Goal: Complete application form: Complete application form

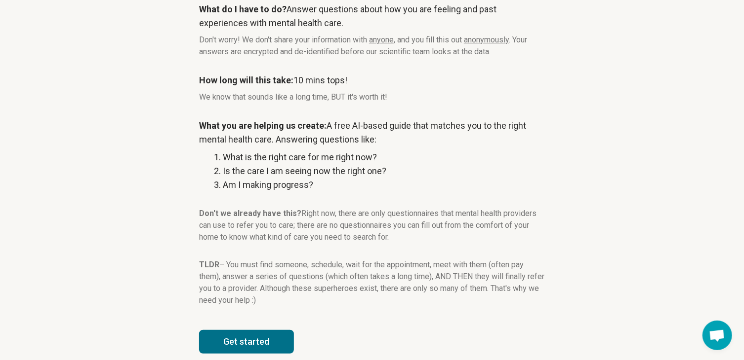
scroll to position [118, 0]
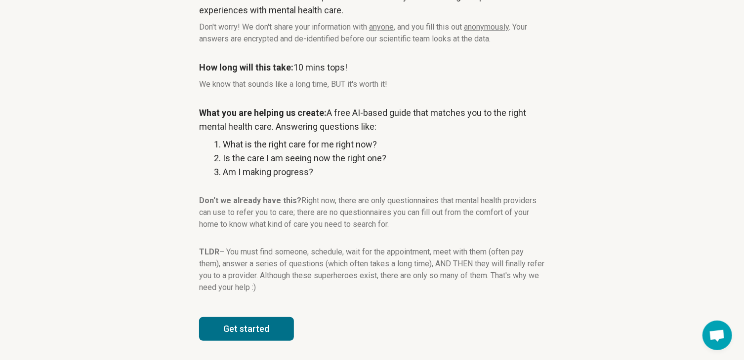
click at [255, 320] on button "Get started" at bounding box center [246, 329] width 95 height 24
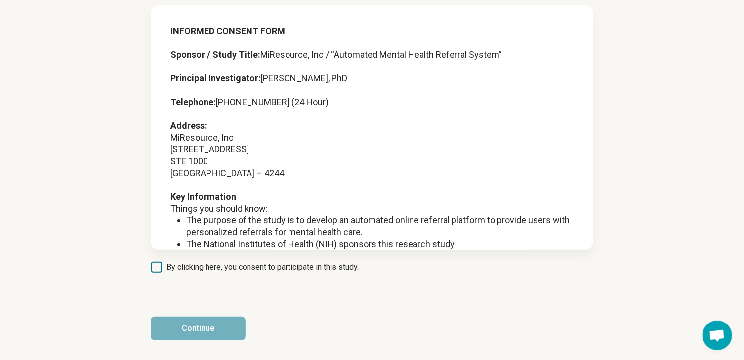
scroll to position [65, 0]
click at [160, 267] on icon at bounding box center [156, 268] width 11 height 11
click at [213, 340] on button "Continue" at bounding box center [198, 329] width 95 height 24
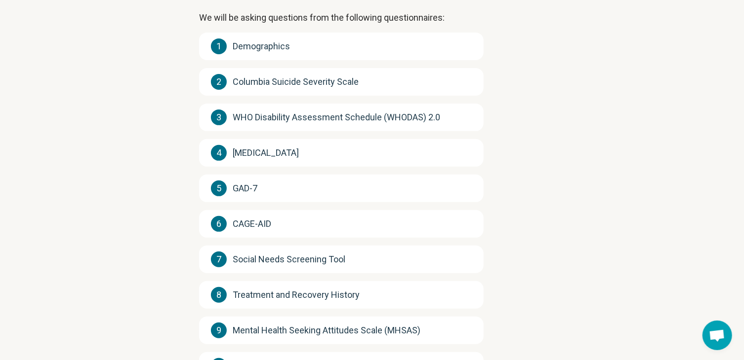
scroll to position [198, 0]
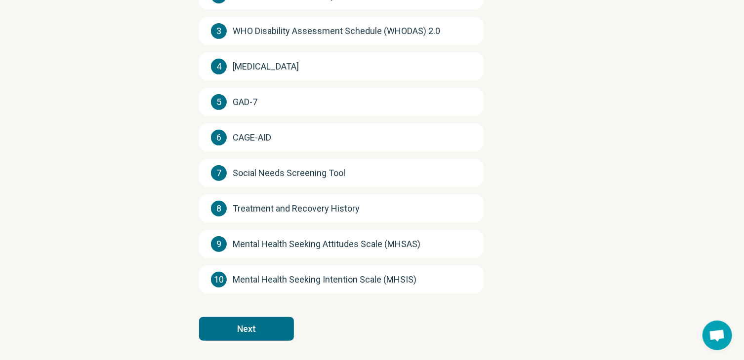
click at [247, 330] on button "Next" at bounding box center [246, 329] width 95 height 24
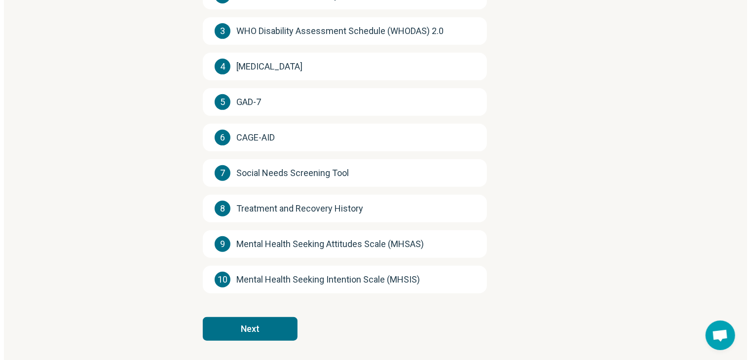
scroll to position [0, 0]
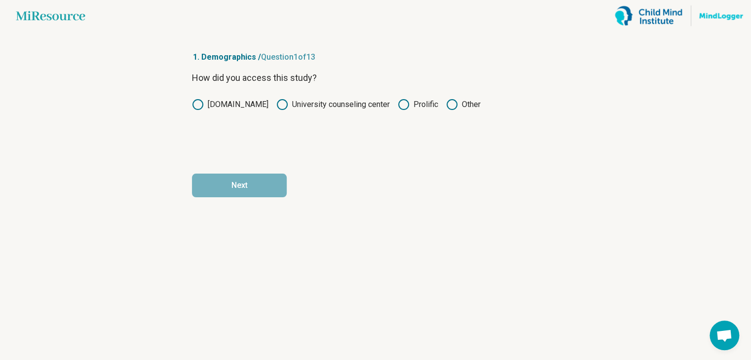
click at [400, 103] on icon at bounding box center [404, 105] width 12 height 12
click at [231, 180] on button "Next" at bounding box center [239, 186] width 95 height 24
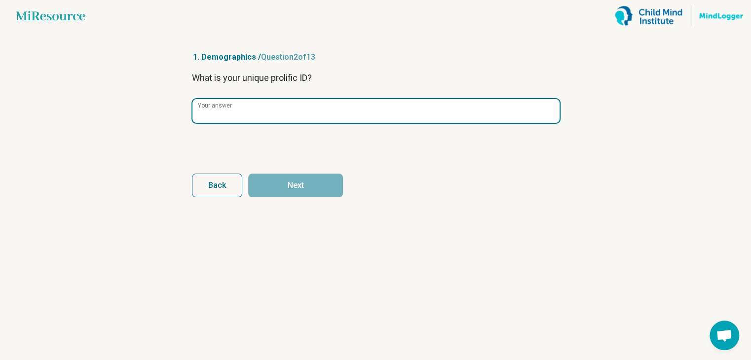
click at [245, 118] on input "Your answer" at bounding box center [376, 111] width 367 height 24
drag, startPoint x: 237, startPoint y: 117, endPoint x: 275, endPoint y: 162, distance: 59.2
drag, startPoint x: 275, startPoint y: 162, endPoint x: 217, endPoint y: 115, distance: 75.2
click at [217, 115] on input "Your answer" at bounding box center [376, 111] width 367 height 24
paste input "**********"
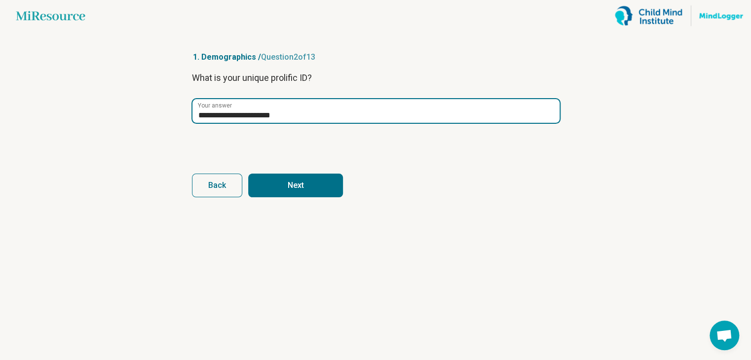
type input "**********"
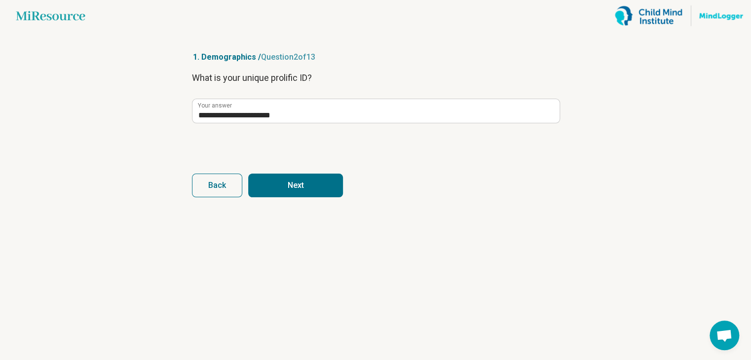
click at [316, 176] on button "Next" at bounding box center [295, 186] width 95 height 24
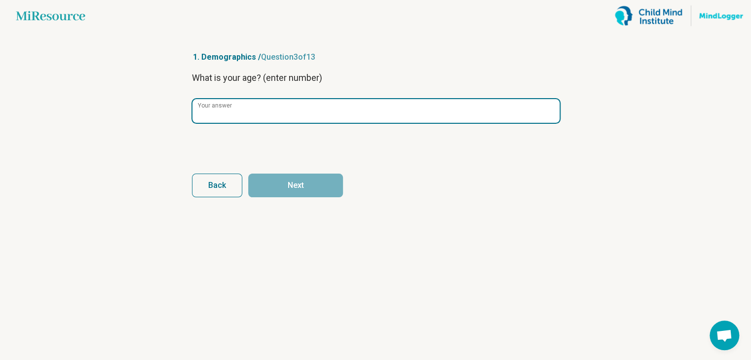
click at [248, 119] on input "Your answer" at bounding box center [376, 111] width 367 height 24
type input "**"
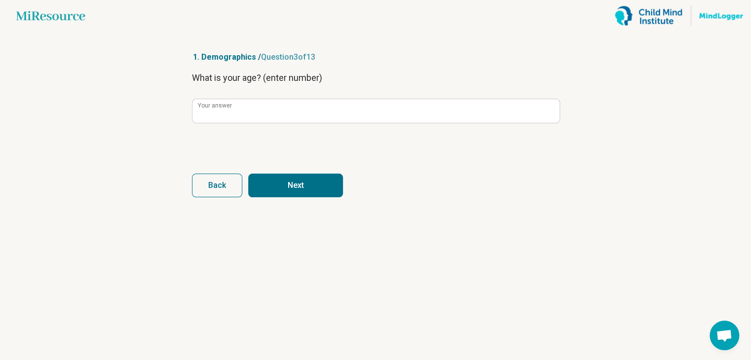
click at [288, 190] on button "Next" at bounding box center [295, 186] width 95 height 24
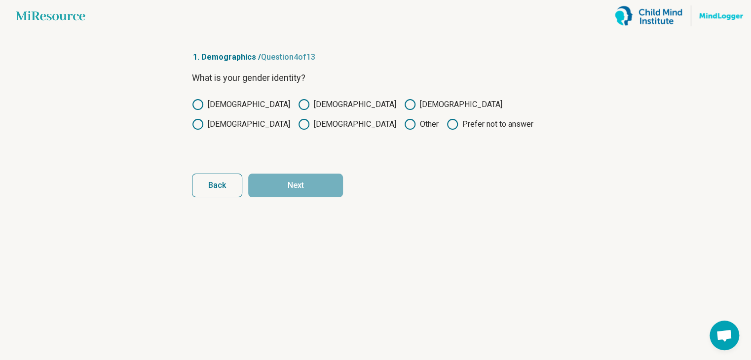
click at [298, 107] on icon at bounding box center [304, 105] width 12 height 12
click at [323, 189] on button "Next" at bounding box center [295, 186] width 95 height 24
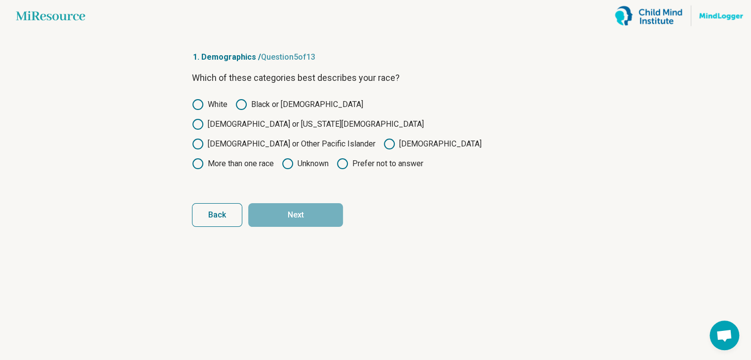
click at [316, 138] on label "[DEMOGRAPHIC_DATA] or Other Pacific Islander" at bounding box center [284, 144] width 184 height 12
click at [204, 158] on icon at bounding box center [198, 164] width 12 height 12
click at [318, 203] on button "Next" at bounding box center [295, 215] width 95 height 24
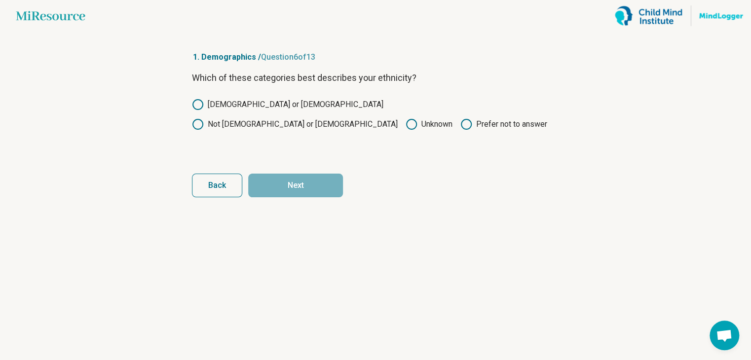
click at [277, 102] on div "[DEMOGRAPHIC_DATA] or [DEMOGRAPHIC_DATA] Not [DEMOGRAPHIC_DATA] or [DEMOGRAPHIC…" at bounding box center [375, 115] width 367 height 32
click at [204, 118] on icon at bounding box center [198, 124] width 12 height 12
click at [291, 178] on button "Next" at bounding box center [295, 186] width 95 height 24
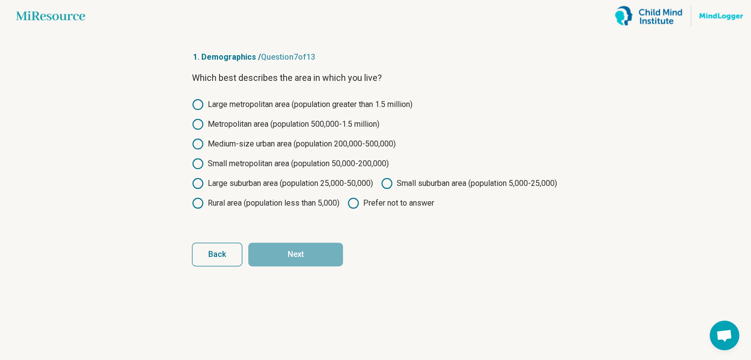
click at [381, 190] on icon at bounding box center [387, 184] width 12 height 12
click at [299, 267] on button "Next" at bounding box center [295, 255] width 95 height 24
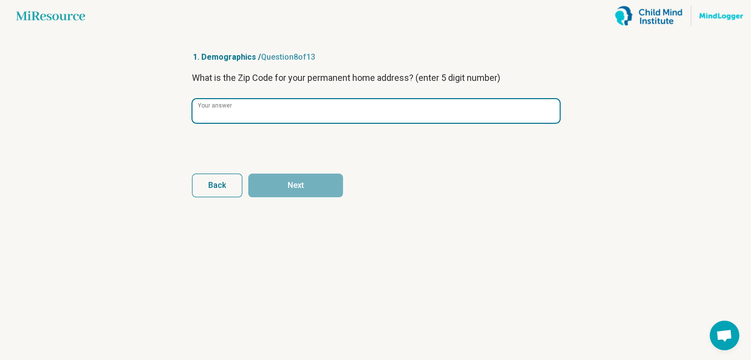
click at [249, 117] on input "Your answer" at bounding box center [376, 111] width 367 height 24
drag, startPoint x: 249, startPoint y: 117, endPoint x: 279, endPoint y: 193, distance: 81.8
click at [279, 193] on form "What is the Zip Code for your permanent home address? (enter 5 digit number) **…" at bounding box center [375, 134] width 367 height 126
type input "*****"
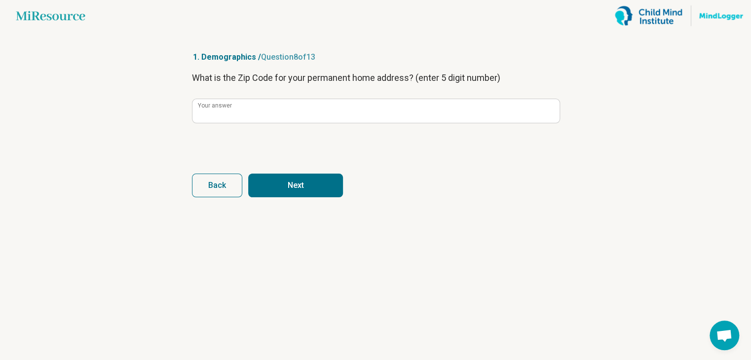
click at [279, 193] on button "Next" at bounding box center [295, 186] width 95 height 24
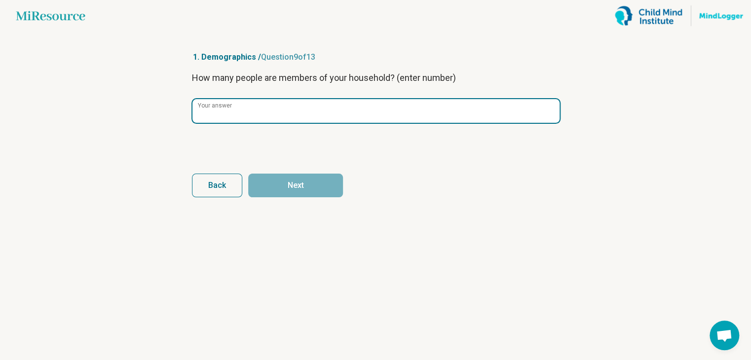
click at [253, 119] on input "Your answer" at bounding box center [376, 111] width 367 height 24
type input "*"
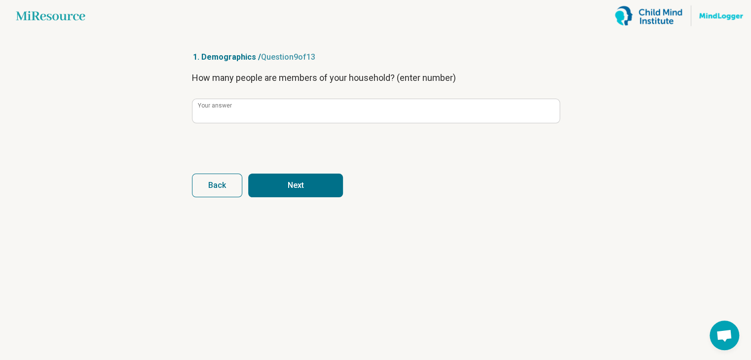
click at [302, 191] on button "Next" at bounding box center [295, 186] width 95 height 24
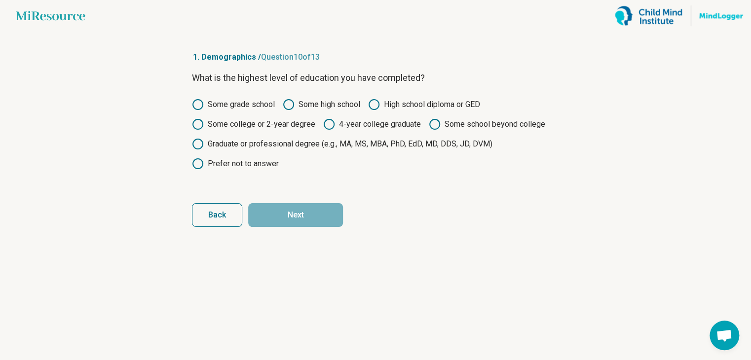
click at [290, 108] on icon at bounding box center [289, 105] width 12 height 12
click at [374, 105] on icon at bounding box center [374, 105] width 12 height 12
click at [316, 210] on button "Next" at bounding box center [295, 215] width 95 height 24
click at [376, 108] on icon at bounding box center [374, 105] width 12 height 12
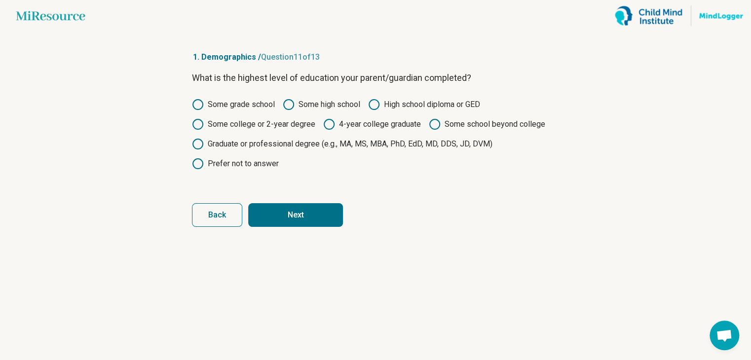
click at [309, 212] on button "Next" at bounding box center [295, 215] width 95 height 24
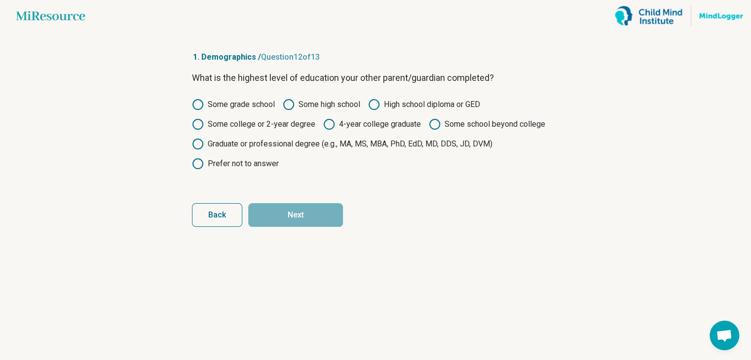
click at [198, 124] on icon at bounding box center [198, 124] width 12 height 12
click at [294, 216] on button "Next" at bounding box center [295, 215] width 95 height 24
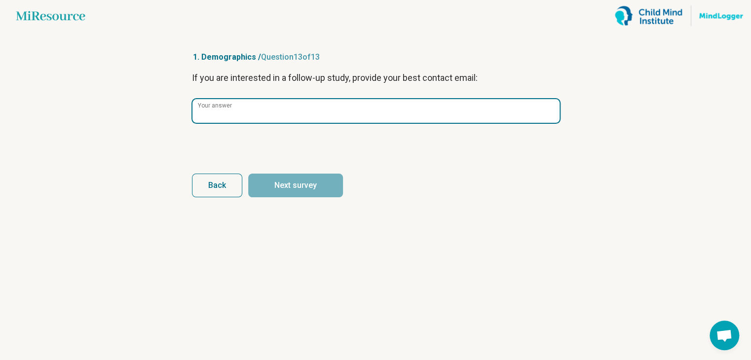
click at [257, 116] on input "Your answer" at bounding box center [376, 111] width 367 height 24
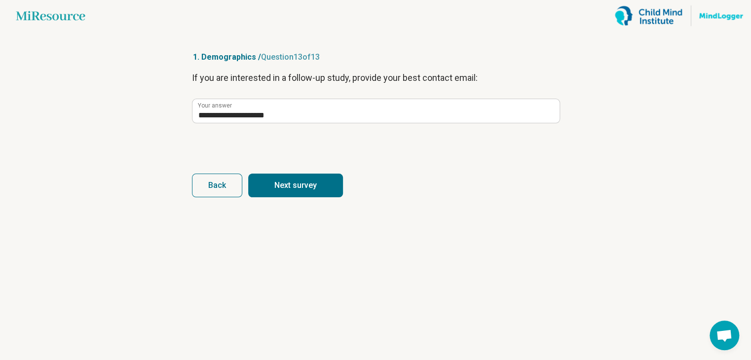
click at [283, 188] on button "Next survey" at bounding box center [295, 186] width 95 height 24
type input "**********"
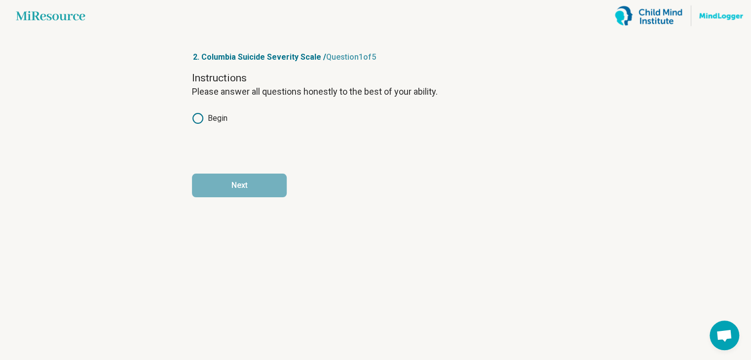
click at [199, 122] on icon at bounding box center [198, 119] width 12 height 12
click at [232, 181] on button "Next" at bounding box center [239, 186] width 95 height 24
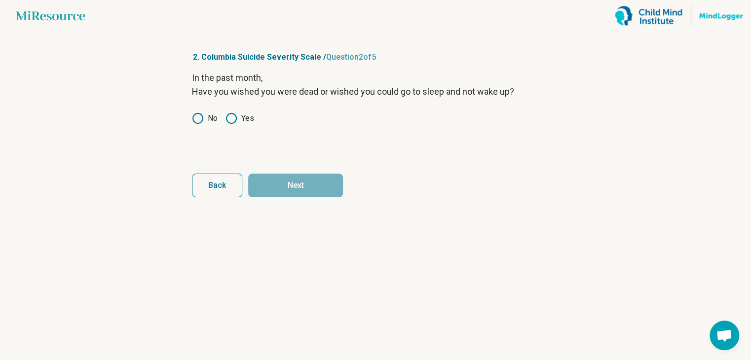
click at [233, 125] on div "In the past month, Have you wished you were dead or wished you could go to slee…" at bounding box center [375, 112] width 367 height 83
click at [232, 123] on circle at bounding box center [232, 119] width 10 height 10
click at [198, 118] on icon at bounding box center [198, 119] width 12 height 12
click at [310, 190] on button "Next" at bounding box center [295, 186] width 95 height 24
click at [199, 121] on icon at bounding box center [198, 119] width 12 height 12
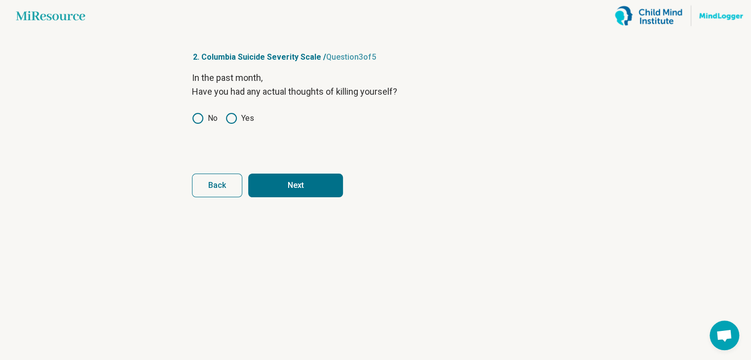
click at [298, 188] on button "Next" at bounding box center [295, 186] width 95 height 24
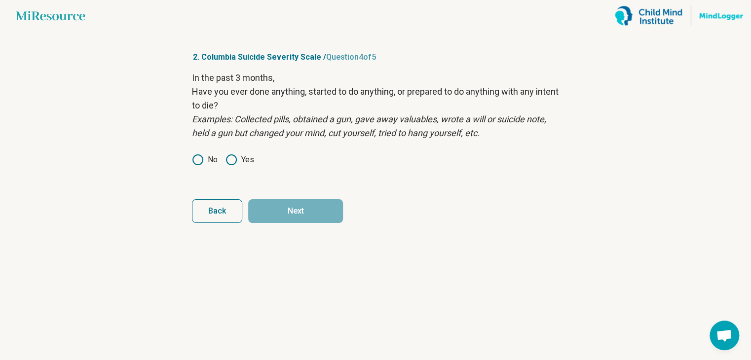
click at [199, 158] on icon at bounding box center [198, 160] width 12 height 12
click at [293, 214] on button "Next" at bounding box center [295, 211] width 95 height 24
click at [196, 165] on icon at bounding box center [198, 160] width 12 height 12
click at [269, 206] on button "Next survey" at bounding box center [295, 211] width 95 height 24
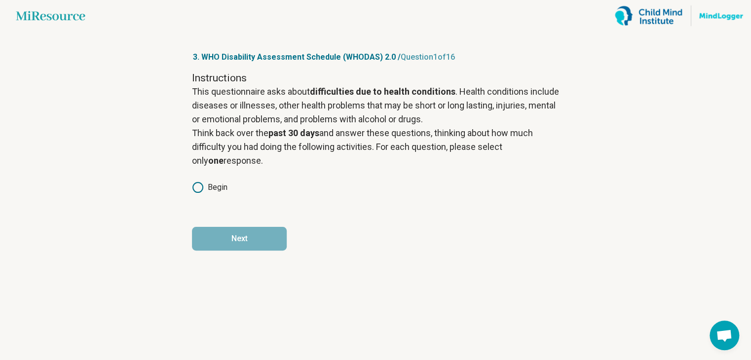
click at [203, 191] on icon at bounding box center [198, 188] width 12 height 12
click at [237, 251] on article "3. WHO Disability Assessment Schedule (WHODAS) 2.0 / Question 1 of 16 Instructi…" at bounding box center [375, 196] width 399 height 329
click at [234, 239] on button "Next" at bounding box center [239, 239] width 95 height 24
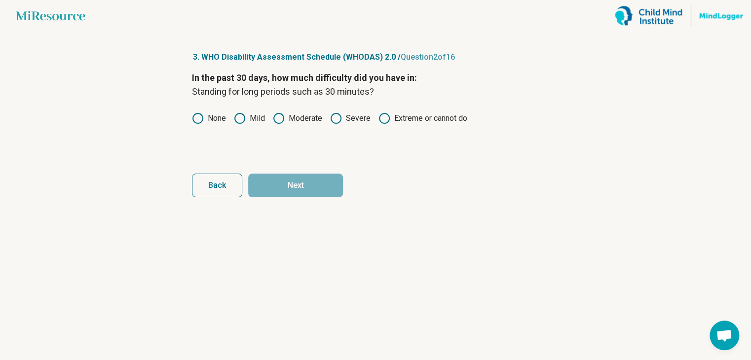
click at [339, 114] on circle at bounding box center [336, 119] width 10 height 10
click at [307, 183] on button "Next" at bounding box center [295, 186] width 95 height 24
click at [275, 115] on icon at bounding box center [279, 119] width 12 height 12
click at [277, 193] on button "Next" at bounding box center [295, 186] width 95 height 24
click at [279, 113] on icon at bounding box center [279, 119] width 12 height 12
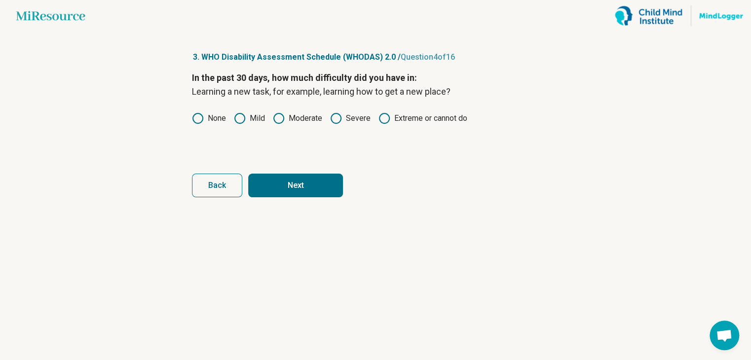
click at [286, 190] on button "Next" at bounding box center [295, 186] width 95 height 24
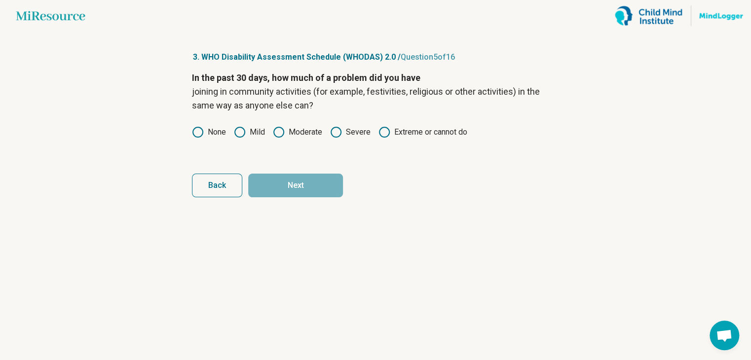
click at [379, 137] on icon at bounding box center [385, 132] width 12 height 12
click at [340, 142] on div "In the past 30 days, how much of a problem did you have joining in community ac…" at bounding box center [375, 112] width 367 height 83
click at [339, 136] on icon at bounding box center [336, 132] width 12 height 12
click at [320, 183] on button "Next" at bounding box center [295, 186] width 95 height 24
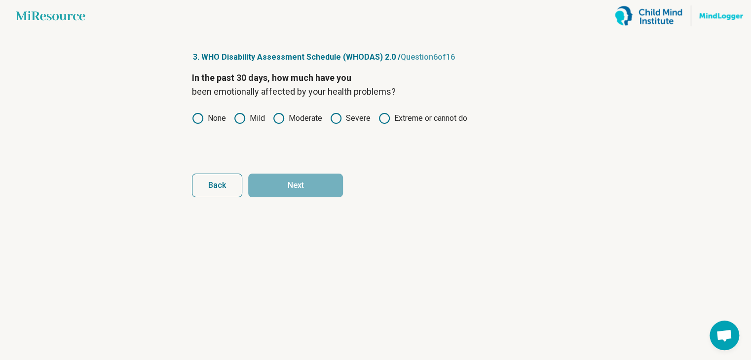
click at [276, 122] on circle at bounding box center [279, 119] width 10 height 10
click at [290, 193] on button "Next" at bounding box center [295, 186] width 95 height 24
click at [336, 116] on icon at bounding box center [336, 119] width 12 height 12
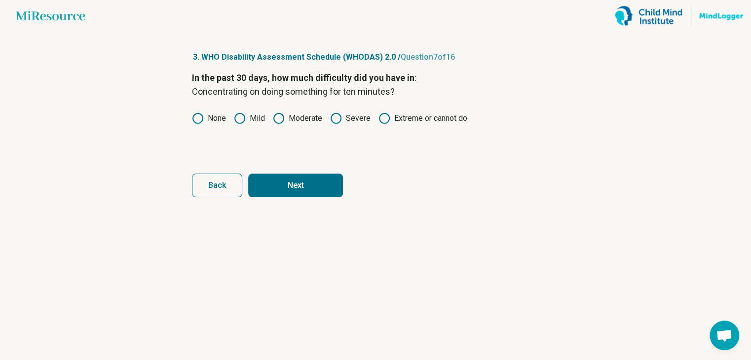
click at [317, 175] on button "Next" at bounding box center [295, 186] width 95 height 24
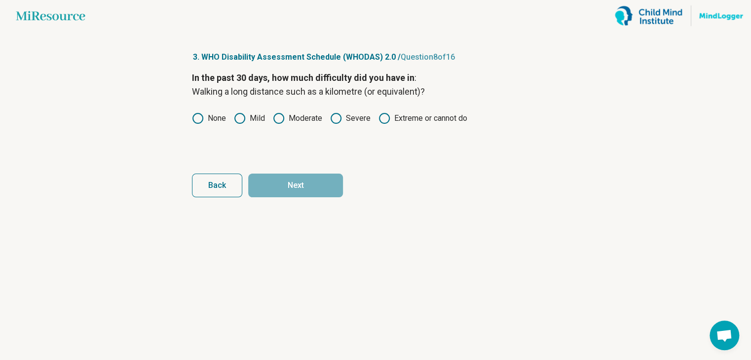
click at [331, 121] on icon at bounding box center [336, 119] width 12 height 12
click at [314, 182] on button "Next" at bounding box center [295, 186] width 95 height 24
click at [241, 121] on icon at bounding box center [240, 119] width 12 height 12
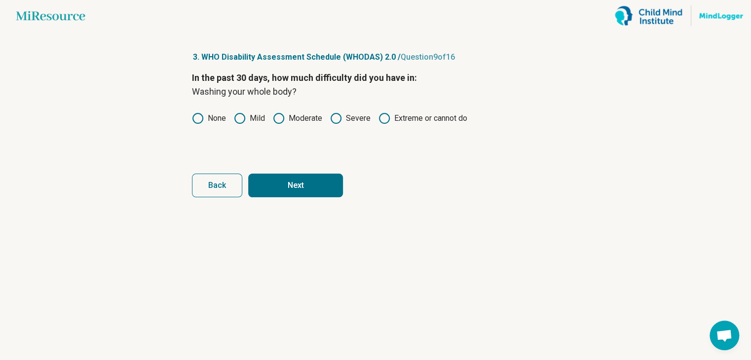
click at [290, 194] on button "Next" at bounding box center [295, 186] width 95 height 24
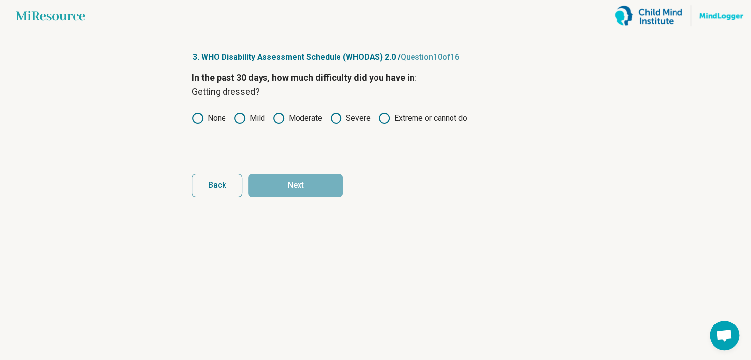
click at [195, 120] on icon at bounding box center [198, 119] width 12 height 12
click at [288, 182] on button "Next" at bounding box center [295, 186] width 95 height 24
click at [278, 121] on icon at bounding box center [279, 119] width 12 height 12
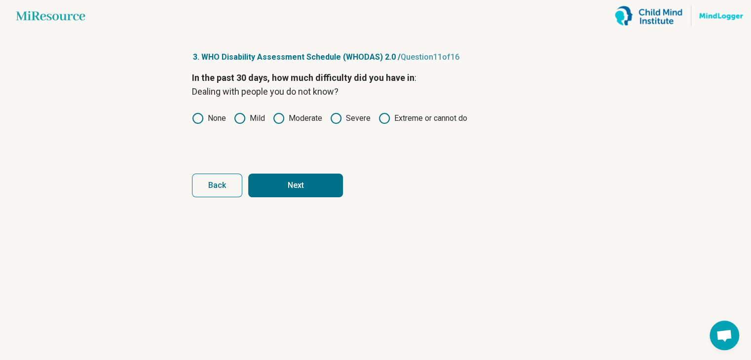
click at [287, 187] on button "Next" at bounding box center [295, 186] width 95 height 24
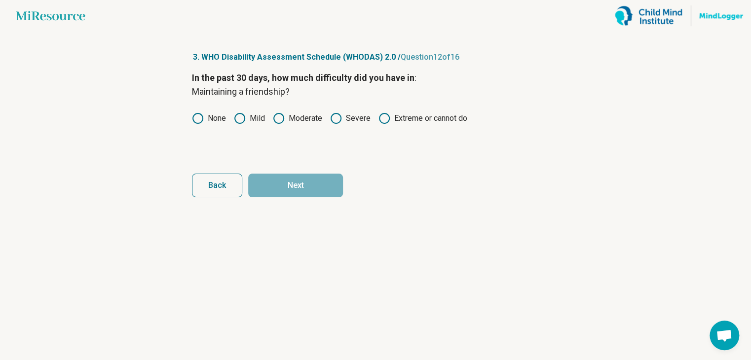
click at [283, 119] on icon at bounding box center [279, 119] width 12 height 12
click at [299, 184] on button "Next" at bounding box center [295, 186] width 95 height 24
click at [278, 117] on icon at bounding box center [279, 119] width 12 height 12
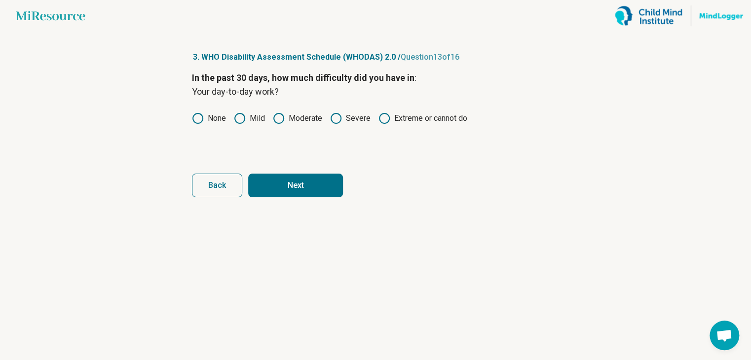
click at [299, 180] on button "Next" at bounding box center [295, 186] width 95 height 24
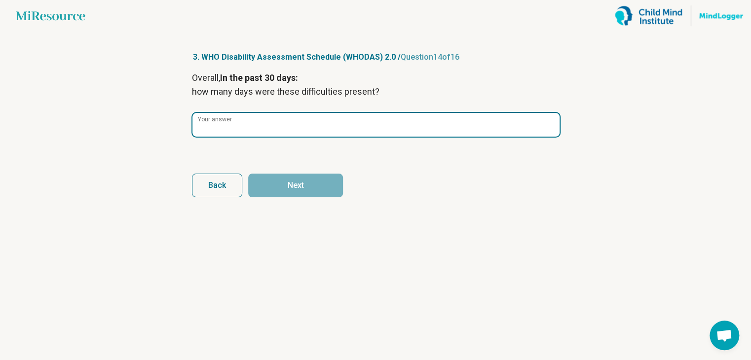
click at [279, 121] on input "Your answer" at bounding box center [376, 125] width 367 height 24
type input "**"
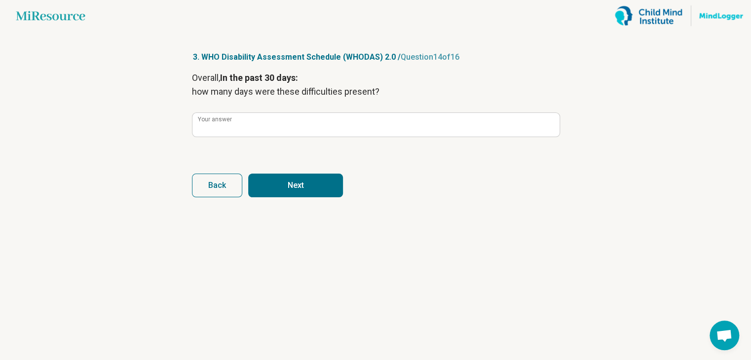
click at [297, 185] on button "Next" at bounding box center [295, 186] width 95 height 24
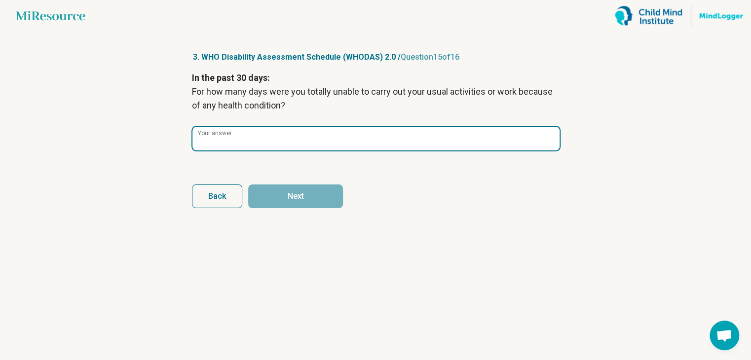
click at [281, 149] on input "Your answer" at bounding box center [376, 139] width 367 height 24
type input "*"
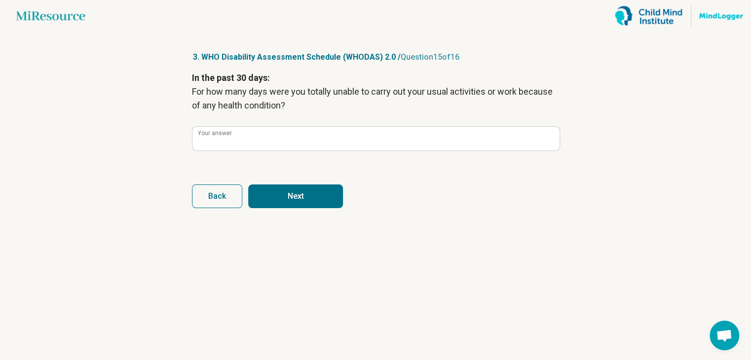
click at [308, 195] on button "Next" at bounding box center [295, 197] width 95 height 24
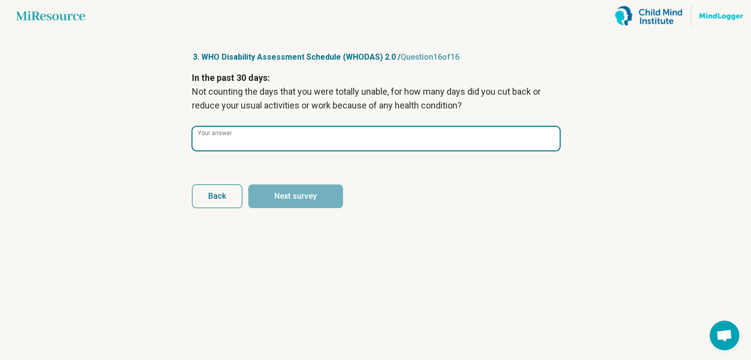
click at [383, 148] on input "Your answer" at bounding box center [376, 139] width 367 height 24
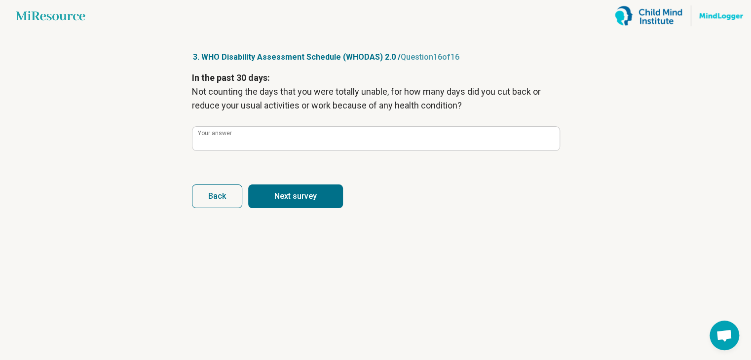
click at [306, 195] on button "Next survey" at bounding box center [295, 197] width 95 height 24
type input "*"
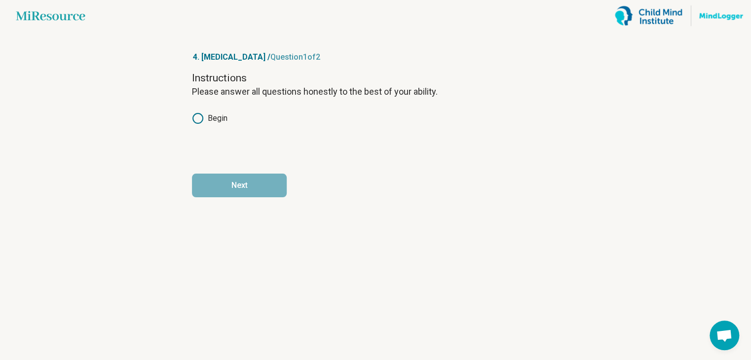
click at [197, 113] on icon at bounding box center [198, 119] width 12 height 12
click at [223, 191] on button "Next" at bounding box center [239, 186] width 95 height 24
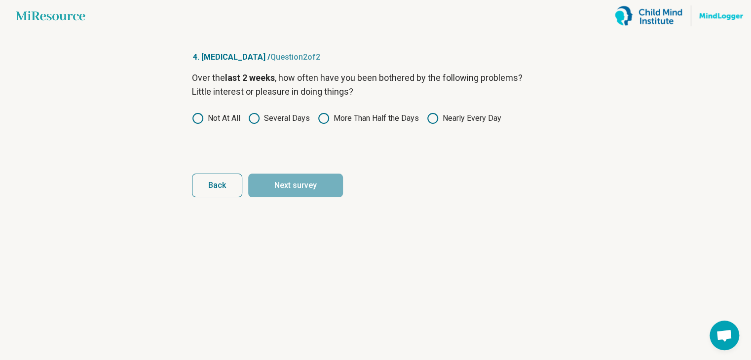
click at [323, 123] on circle at bounding box center [324, 119] width 10 height 10
click at [308, 181] on button "Next survey" at bounding box center [295, 186] width 95 height 24
click at [251, 118] on icon at bounding box center [254, 119] width 12 height 12
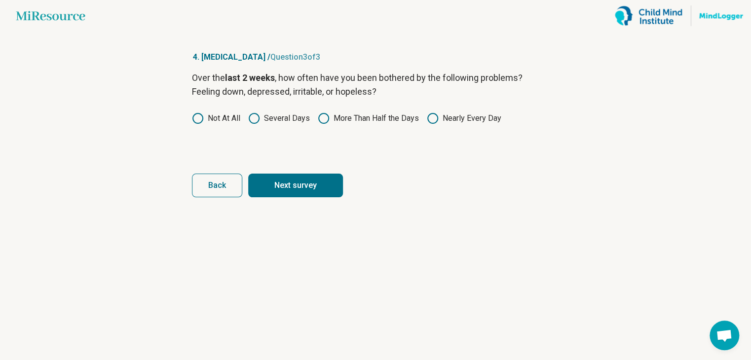
click at [289, 192] on button "Next survey" at bounding box center [295, 186] width 95 height 24
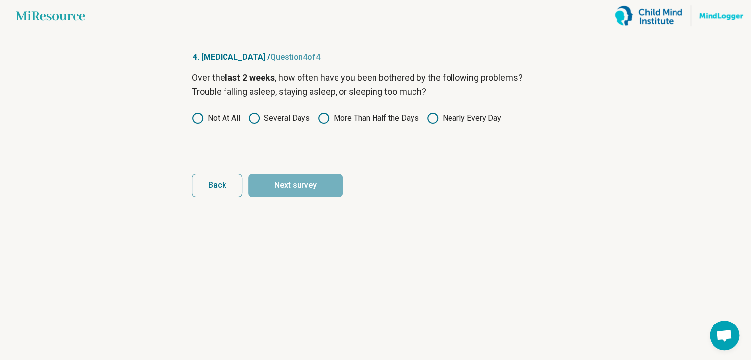
click at [200, 121] on icon at bounding box center [198, 119] width 12 height 12
click at [288, 184] on button "Next survey" at bounding box center [295, 186] width 95 height 24
click at [324, 122] on icon at bounding box center [324, 119] width 12 height 12
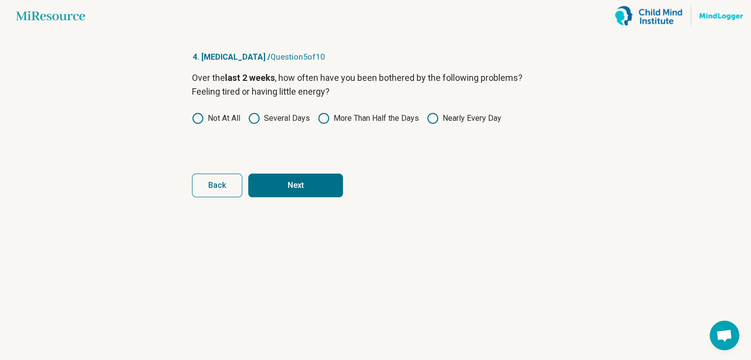
click at [290, 195] on button "Next" at bounding box center [295, 186] width 95 height 24
click at [196, 116] on icon at bounding box center [198, 119] width 12 height 12
click at [276, 187] on button "Next" at bounding box center [295, 186] width 95 height 24
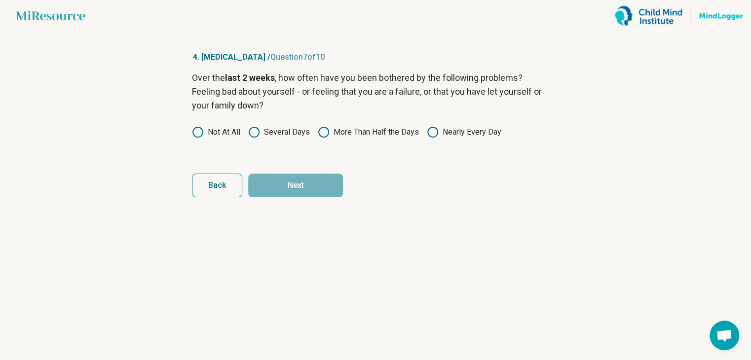
click at [316, 134] on div "Not At All Several Days More Than Half the Days Nearly Every Day" at bounding box center [375, 132] width 367 height 12
click at [326, 137] on icon at bounding box center [324, 132] width 12 height 12
click at [296, 188] on button "Next" at bounding box center [295, 186] width 95 height 24
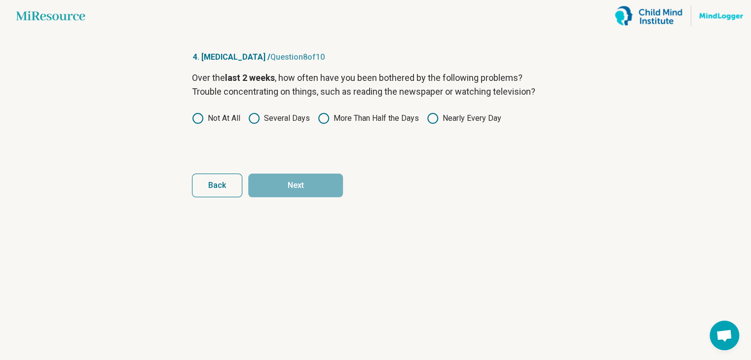
click at [255, 118] on icon at bounding box center [254, 119] width 12 height 12
click at [293, 189] on button "Next" at bounding box center [295, 186] width 95 height 24
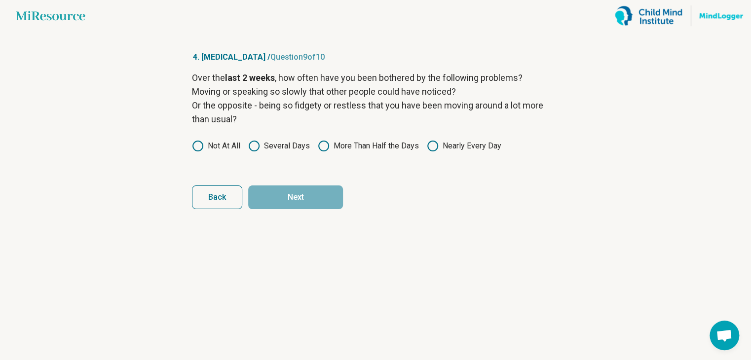
click at [200, 146] on icon at bounding box center [198, 146] width 12 height 12
click at [302, 202] on button "Next" at bounding box center [295, 198] width 95 height 24
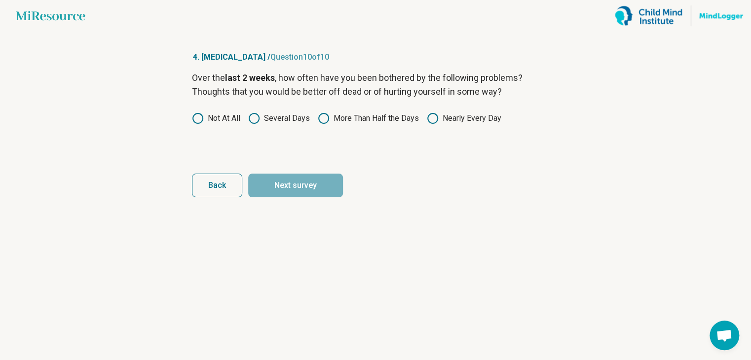
click at [195, 116] on icon at bounding box center [198, 119] width 12 height 12
click at [283, 194] on button "Next survey" at bounding box center [295, 186] width 95 height 24
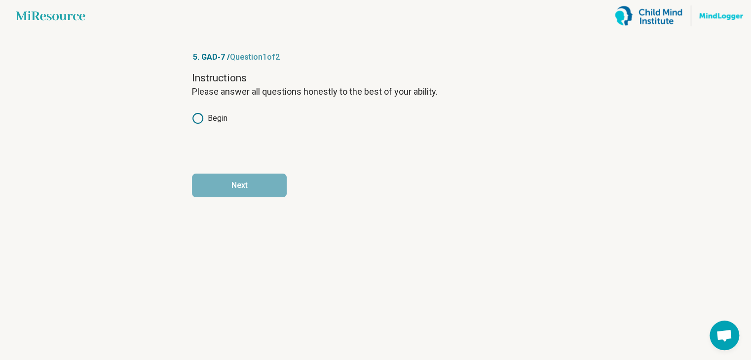
click at [192, 119] on article "5. GAD-7 / Question 1 of 2 Instructions Please answer all questions honestly to…" at bounding box center [375, 196] width 399 height 329
click at [196, 119] on icon at bounding box center [198, 119] width 12 height 12
click at [235, 192] on button "Next" at bounding box center [239, 186] width 95 height 24
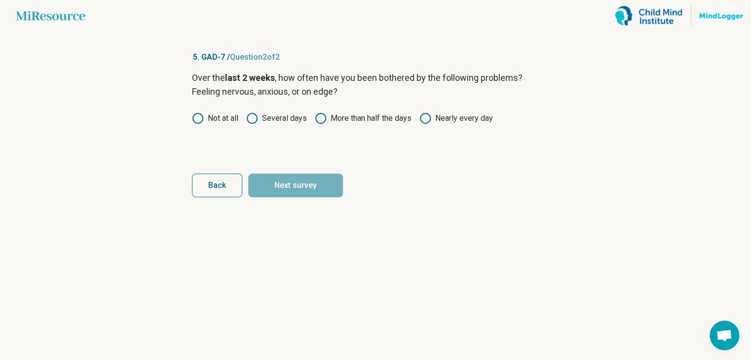
click at [251, 121] on icon at bounding box center [252, 119] width 12 height 12
click at [277, 182] on button "Next survey" at bounding box center [295, 186] width 95 height 24
click at [246, 121] on div "Not at all Several days More than half the days Nearly every day" at bounding box center [375, 119] width 367 height 12
click at [253, 117] on icon at bounding box center [252, 119] width 12 height 12
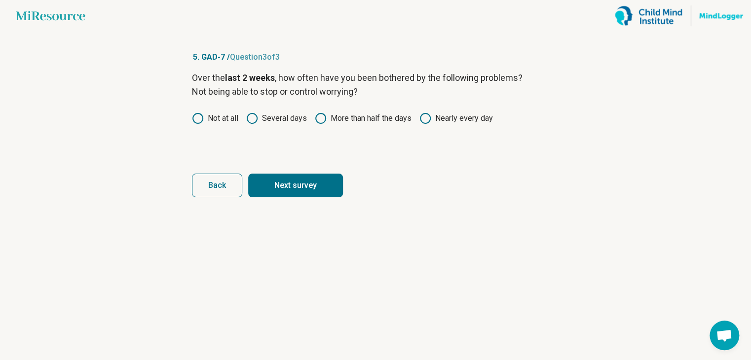
click at [273, 180] on button "Next survey" at bounding box center [295, 186] width 95 height 24
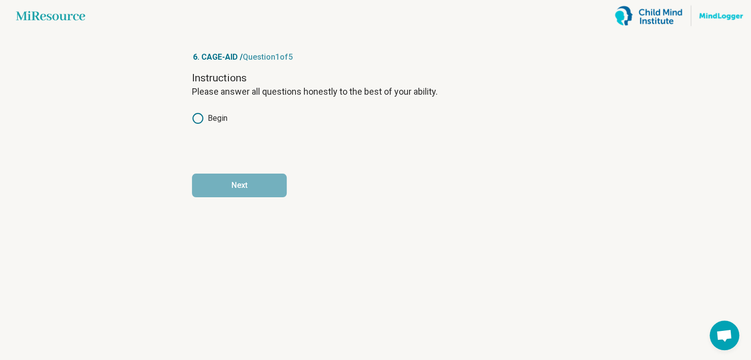
click at [199, 117] on icon at bounding box center [198, 119] width 12 height 12
click at [238, 184] on button "Next" at bounding box center [239, 186] width 95 height 24
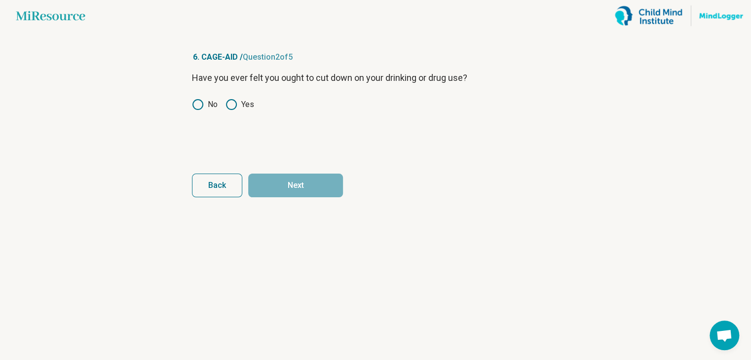
click at [231, 107] on icon at bounding box center [232, 105] width 12 height 12
click at [286, 188] on button "Next" at bounding box center [295, 186] width 95 height 24
click at [195, 101] on icon at bounding box center [198, 105] width 12 height 12
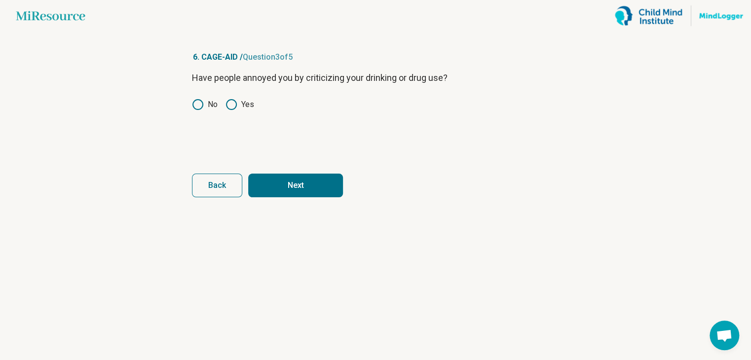
click at [293, 189] on button "Next" at bounding box center [295, 186] width 95 height 24
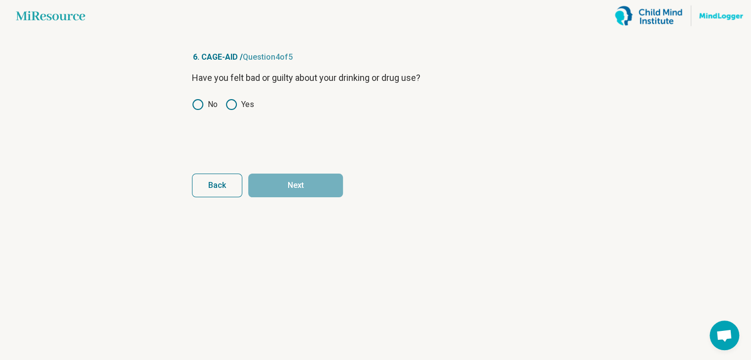
click at [227, 101] on icon at bounding box center [232, 105] width 12 height 12
click at [302, 182] on button "Next" at bounding box center [295, 186] width 95 height 24
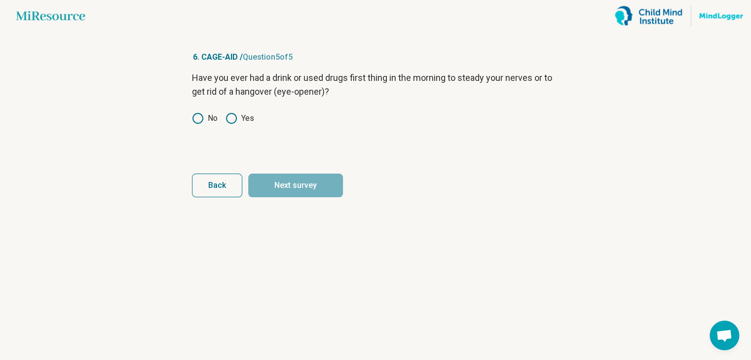
click at [201, 117] on icon at bounding box center [198, 119] width 12 height 12
click at [313, 189] on button "Next survey" at bounding box center [295, 186] width 95 height 24
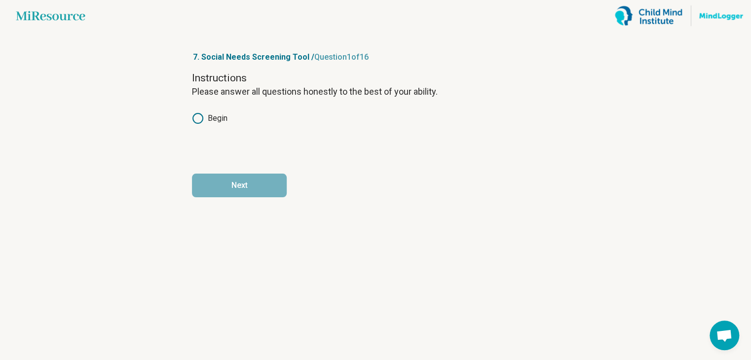
click at [207, 112] on div "Instructions Please answer all questions honestly to the best of your ability. …" at bounding box center [375, 112] width 367 height 83
click at [201, 117] on icon at bounding box center [198, 119] width 12 height 12
click at [218, 180] on button "Next" at bounding box center [239, 186] width 95 height 24
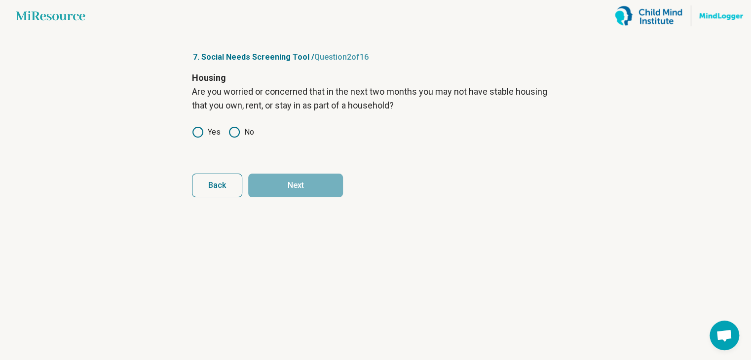
click at [235, 132] on icon at bounding box center [235, 132] width 12 height 12
click at [277, 178] on button "Next" at bounding box center [295, 186] width 95 height 24
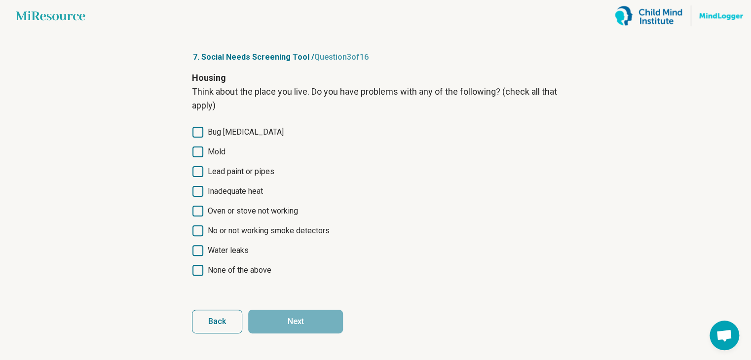
click at [201, 149] on icon at bounding box center [198, 152] width 11 height 11
click at [199, 138] on div "Bug [MEDICAL_DATA] Mold Lead paint or pipes Inadequate heat Oven or stove not w…" at bounding box center [375, 201] width 367 height 150
click at [197, 137] on icon at bounding box center [198, 132] width 11 height 11
click at [300, 338] on article "7. Social Needs Screening Tool / Question 3 of 16 Housing Think about the place…" at bounding box center [375, 196] width 399 height 329
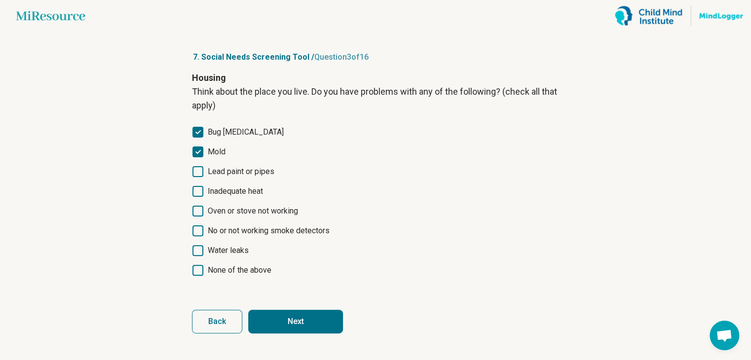
click at [292, 321] on button "Next" at bounding box center [295, 322] width 95 height 24
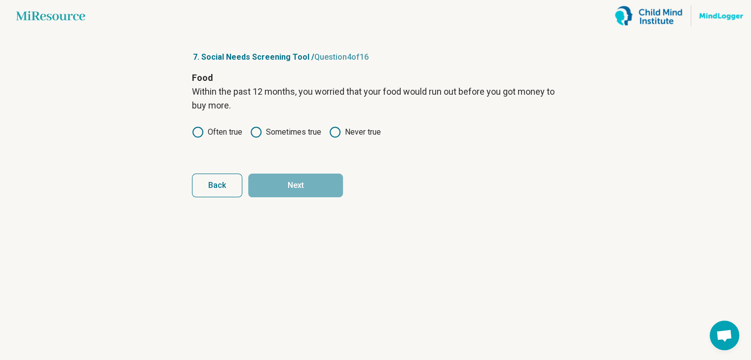
click at [260, 134] on icon at bounding box center [256, 132] width 12 height 12
click at [290, 193] on button "Next" at bounding box center [295, 186] width 95 height 24
click at [250, 133] on icon at bounding box center [256, 132] width 12 height 12
click at [279, 195] on button "Next" at bounding box center [295, 186] width 95 height 24
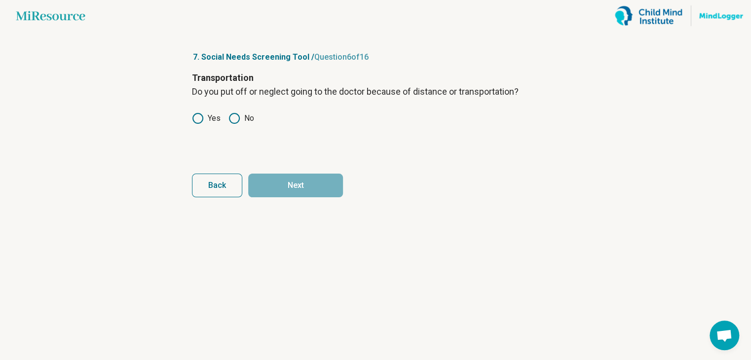
click at [197, 115] on icon at bounding box center [198, 119] width 12 height 12
click at [230, 119] on icon at bounding box center [235, 119] width 12 height 12
click at [293, 189] on button "Next" at bounding box center [295, 186] width 95 height 24
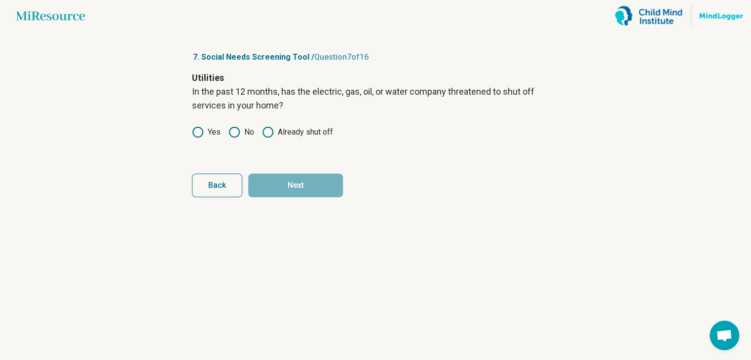
click at [234, 136] on icon at bounding box center [235, 132] width 12 height 12
click at [282, 188] on button "Next" at bounding box center [295, 186] width 95 height 24
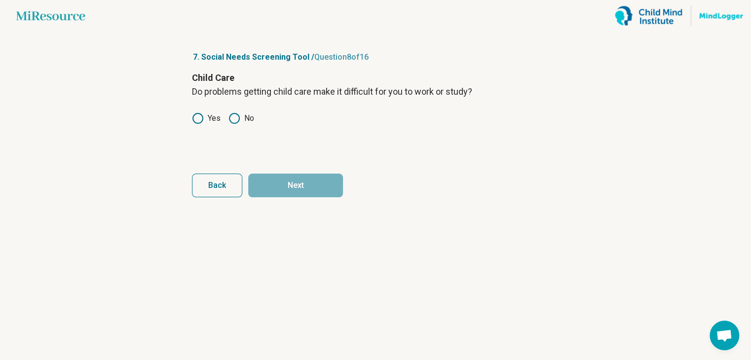
click at [237, 122] on circle at bounding box center [235, 119] width 10 height 10
click at [287, 189] on button "Next" at bounding box center [295, 186] width 95 height 24
click at [201, 115] on circle at bounding box center [198, 119] width 10 height 10
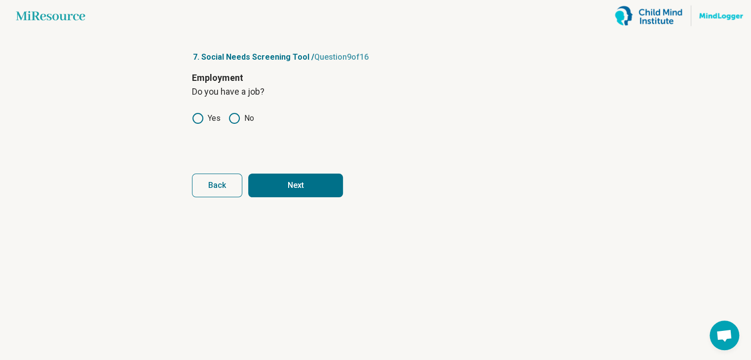
click at [290, 188] on button "Next" at bounding box center [295, 186] width 95 height 24
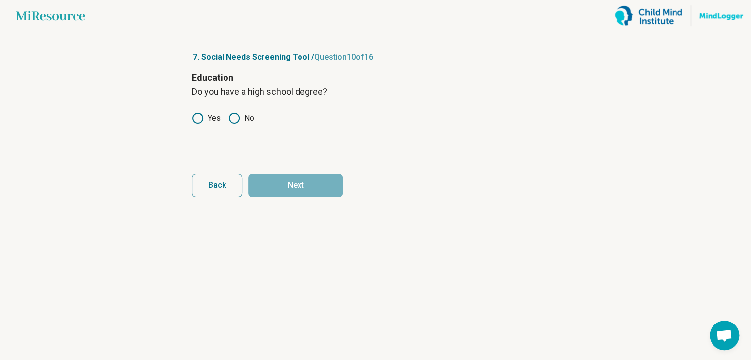
click at [198, 119] on icon at bounding box center [198, 119] width 12 height 12
click at [282, 186] on button "Next" at bounding box center [295, 186] width 95 height 24
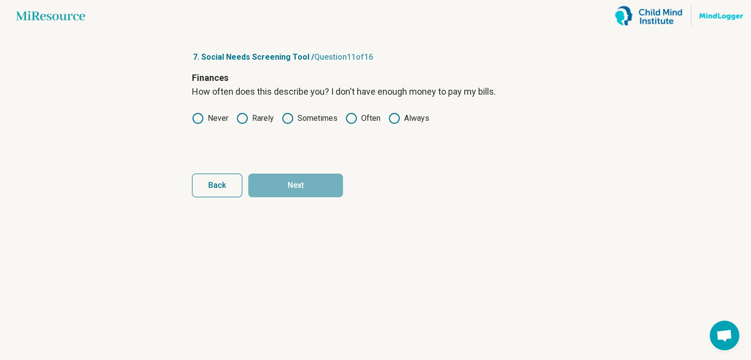
click at [243, 118] on icon at bounding box center [242, 119] width 12 height 12
click at [292, 191] on button "Next" at bounding box center [295, 186] width 95 height 24
click at [192, 119] on icon at bounding box center [198, 119] width 12 height 12
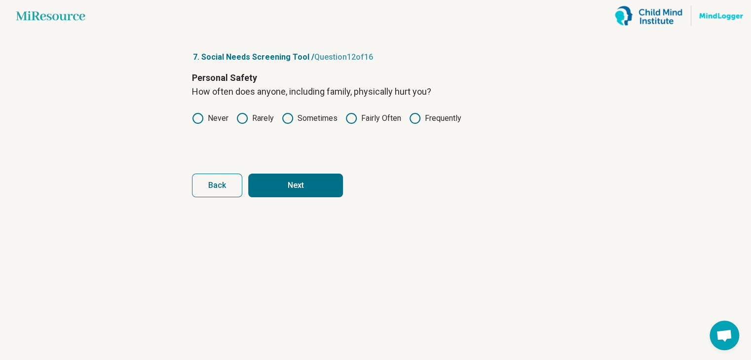
click at [294, 184] on button "Next" at bounding box center [295, 186] width 95 height 24
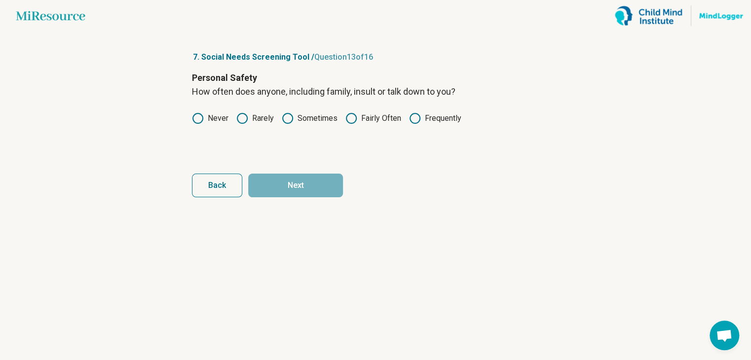
click at [195, 118] on icon at bounding box center [198, 119] width 12 height 12
click at [297, 194] on button "Next" at bounding box center [295, 186] width 95 height 24
click at [196, 118] on icon at bounding box center [198, 119] width 12 height 12
click at [298, 186] on button "Next" at bounding box center [295, 186] width 95 height 24
click at [200, 116] on icon at bounding box center [198, 119] width 12 height 12
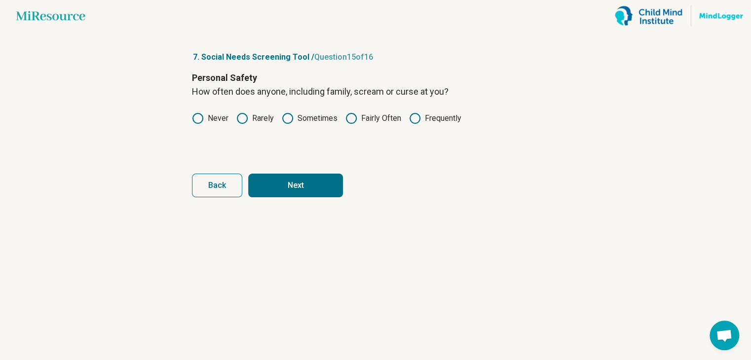
click at [297, 193] on button "Next" at bounding box center [295, 186] width 95 height 24
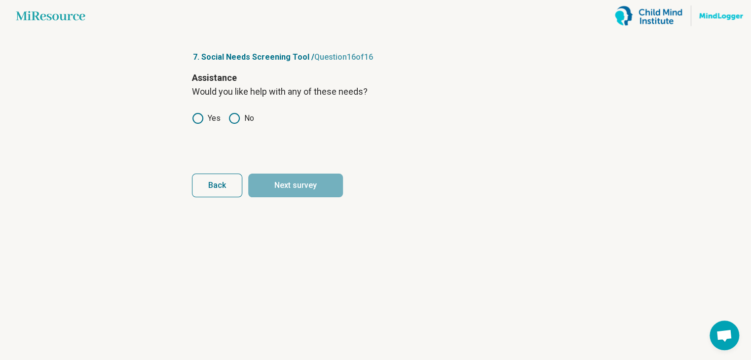
click at [230, 119] on circle at bounding box center [235, 119] width 10 height 10
click at [285, 192] on button "Next survey" at bounding box center [295, 186] width 95 height 24
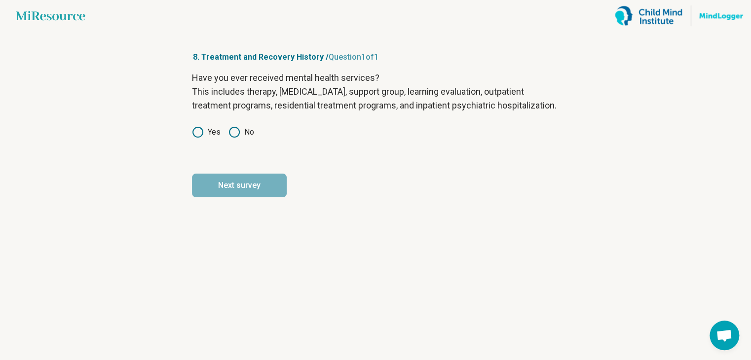
click at [196, 138] on icon at bounding box center [198, 132] width 12 height 12
click at [217, 197] on button "Next survey" at bounding box center [239, 186] width 95 height 24
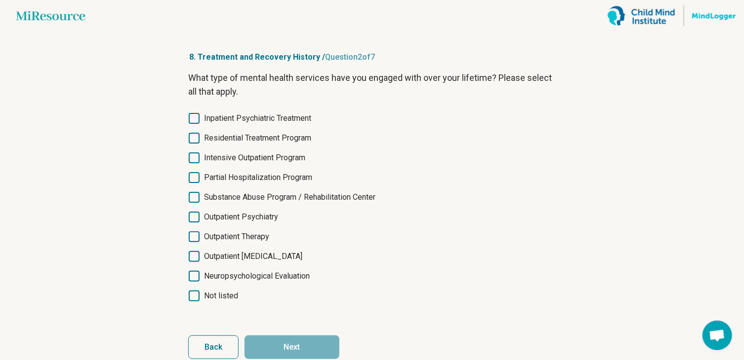
click at [254, 251] on span "Outpatient [MEDICAL_DATA]" at bounding box center [253, 257] width 98 height 12
click at [292, 353] on button "Next" at bounding box center [291, 348] width 95 height 24
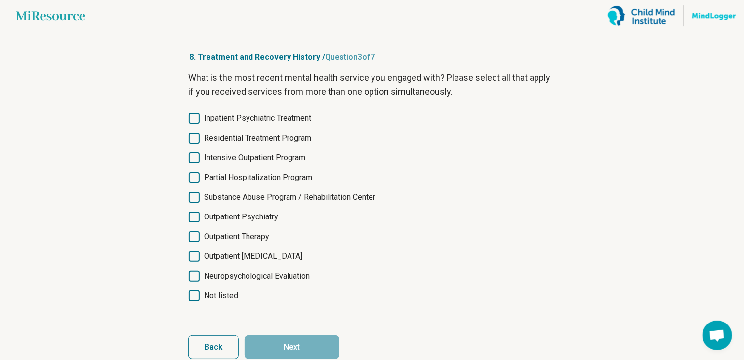
click at [255, 257] on span "Outpatient [MEDICAL_DATA]" at bounding box center [253, 257] width 98 height 12
click at [297, 346] on button "Next" at bounding box center [291, 348] width 95 height 24
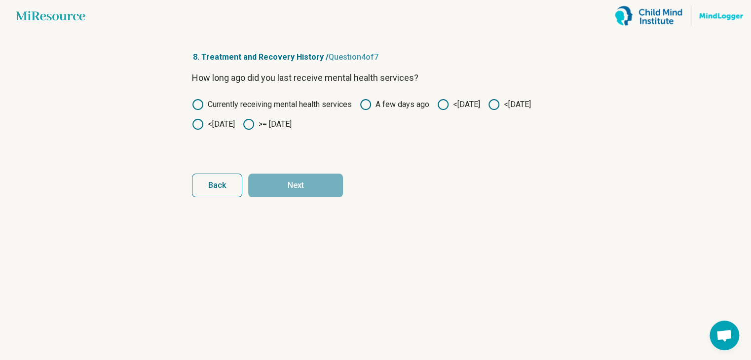
click at [488, 111] on icon at bounding box center [494, 105] width 12 height 12
click at [286, 186] on button "Next" at bounding box center [295, 186] width 95 height 24
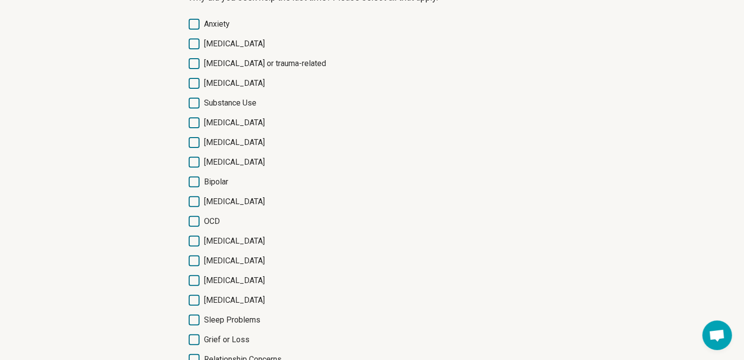
scroll to position [81, 0]
click at [187, 36] on article "8. Treatment and Recovery History / Question 5 of 7 Why did you seek help the l…" at bounding box center [371, 216] width 399 height 531
click at [197, 44] on icon at bounding box center [194, 43] width 11 height 11
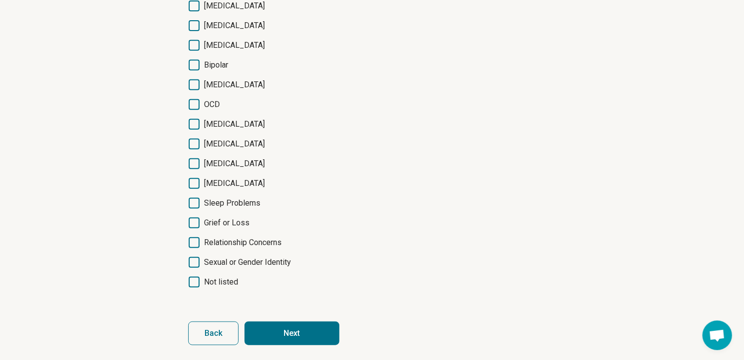
click at [295, 332] on button "Next" at bounding box center [291, 334] width 95 height 24
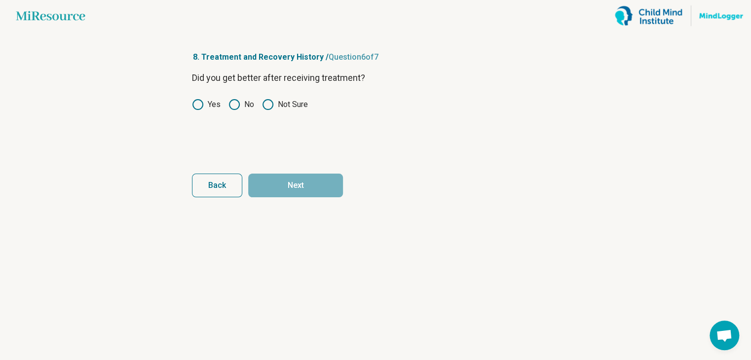
click at [193, 107] on circle at bounding box center [198, 105] width 10 height 10
click at [313, 184] on button "Next" at bounding box center [295, 186] width 95 height 24
click at [233, 106] on icon at bounding box center [235, 105] width 12 height 12
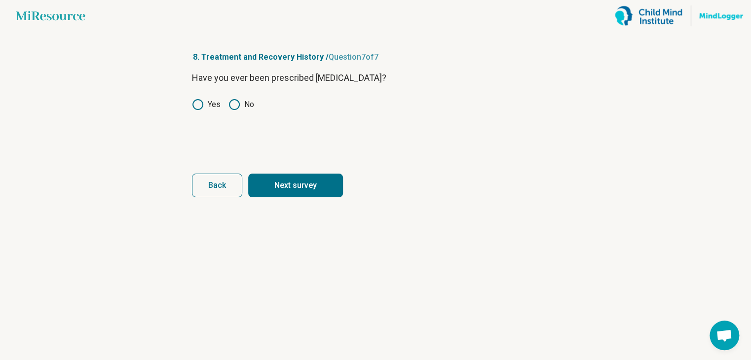
click at [287, 176] on button "Next survey" at bounding box center [295, 186] width 95 height 24
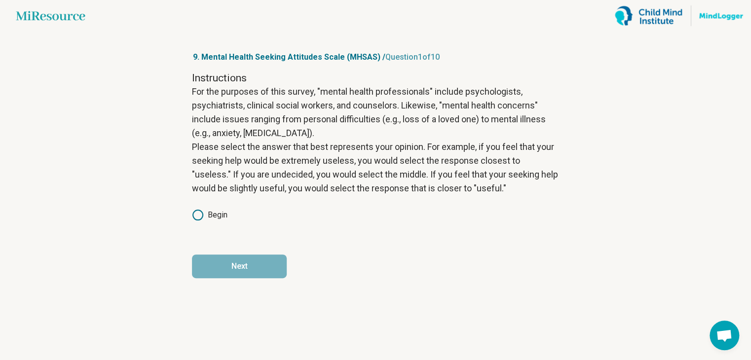
click at [198, 215] on icon at bounding box center [198, 215] width 12 height 12
click at [229, 275] on button "Next" at bounding box center [239, 267] width 95 height 24
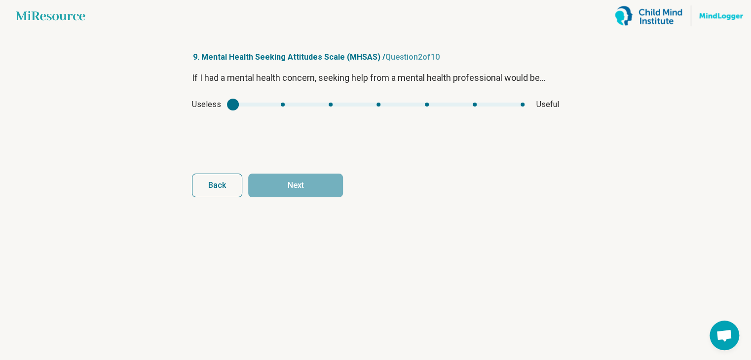
type input "*"
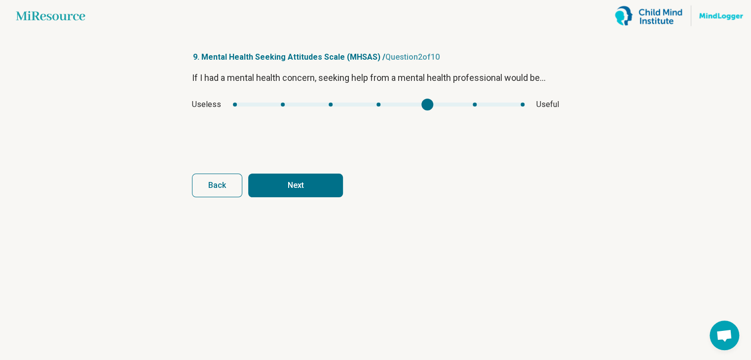
click at [421, 103] on div "mhsas1" at bounding box center [379, 105] width 292 height 4
click at [293, 193] on button "Next" at bounding box center [295, 186] width 95 height 24
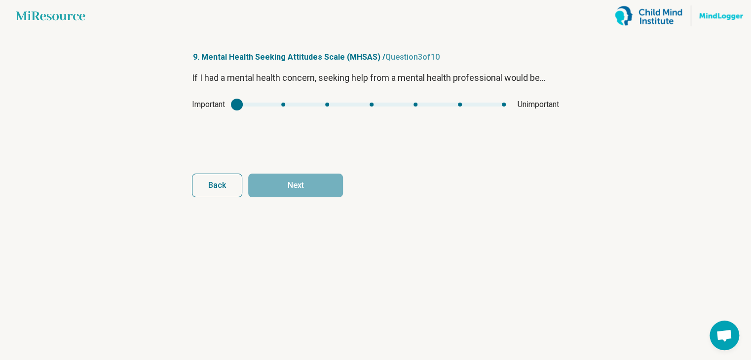
type input "*"
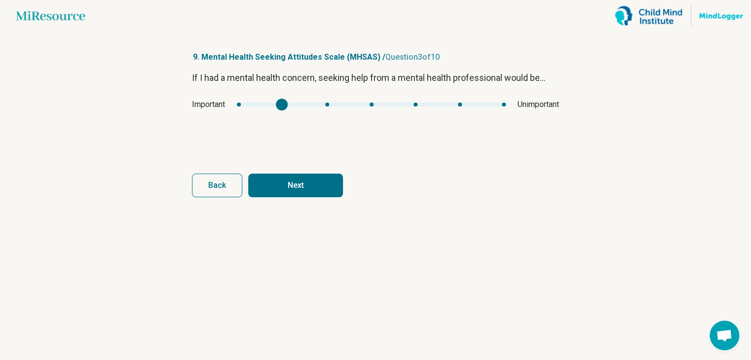
click at [290, 103] on div "mhsas2" at bounding box center [371, 105] width 269 height 4
click at [298, 193] on button "Next" at bounding box center [295, 186] width 95 height 24
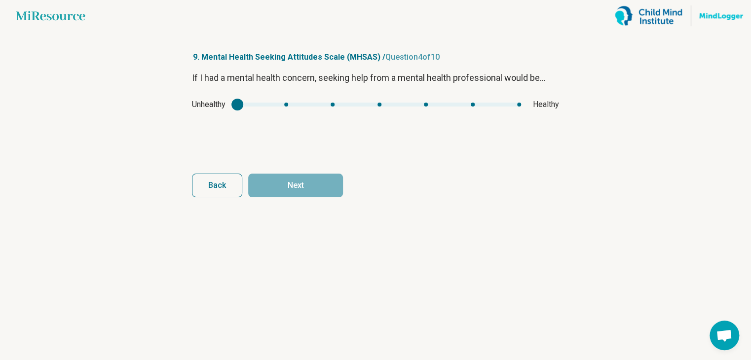
click at [383, 101] on div "Unhealthy Healthy" at bounding box center [375, 105] width 367 height 12
type input "*"
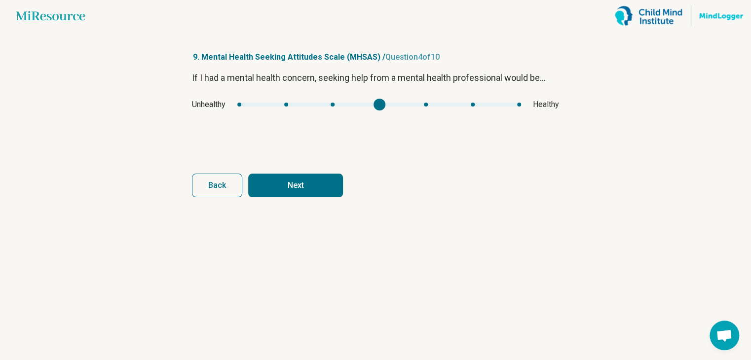
click at [377, 106] on div "mhsas3" at bounding box center [379, 105] width 284 height 4
click at [303, 192] on button "Next" at bounding box center [295, 186] width 95 height 24
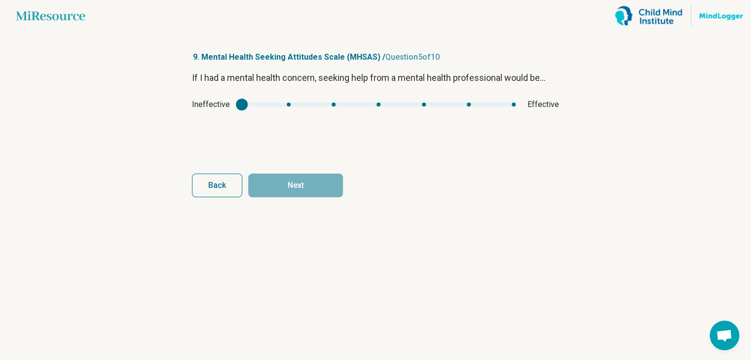
type input "*"
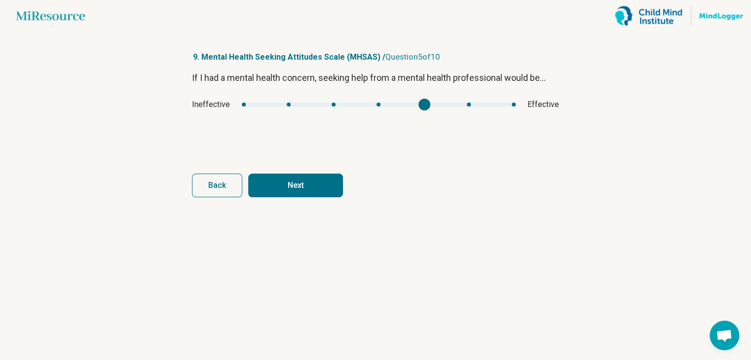
click at [428, 106] on div "mhsas4" at bounding box center [379, 105] width 274 height 4
click at [323, 192] on button "Next" at bounding box center [295, 186] width 95 height 24
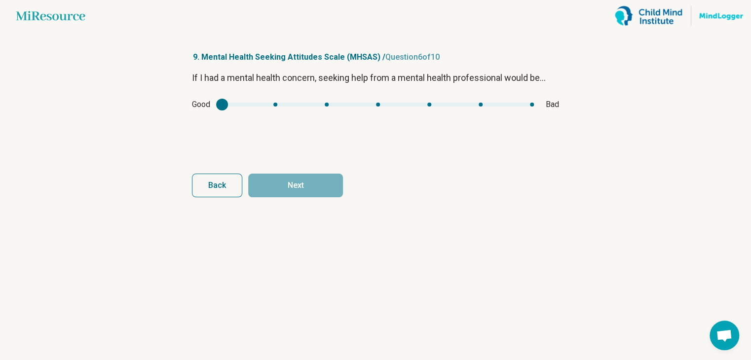
click at [336, 101] on div "Good Bad" at bounding box center [375, 105] width 367 height 12
type input "*"
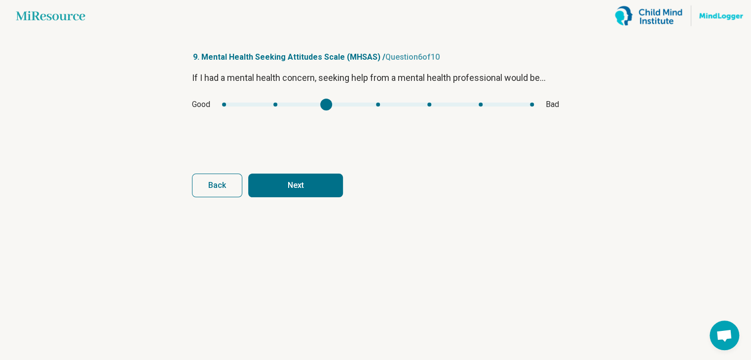
click at [336, 103] on div "mhsas5" at bounding box center [378, 105] width 312 height 4
click at [328, 185] on button "Next" at bounding box center [295, 186] width 95 height 24
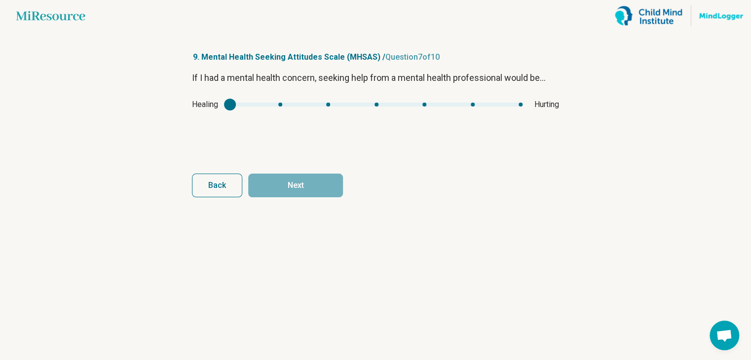
type input "*"
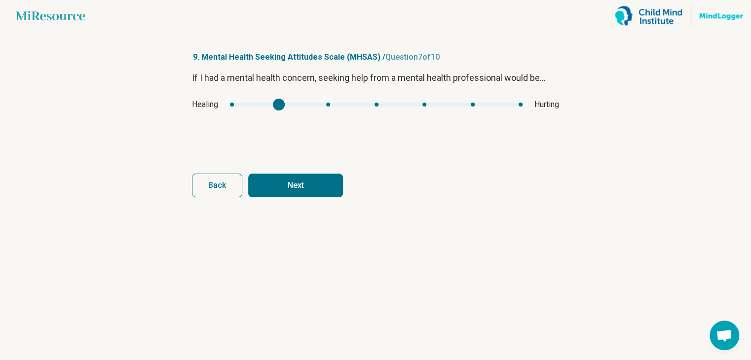
click at [275, 104] on div "mhsas6" at bounding box center [376, 105] width 293 height 4
click at [309, 196] on button "Next" at bounding box center [295, 186] width 95 height 24
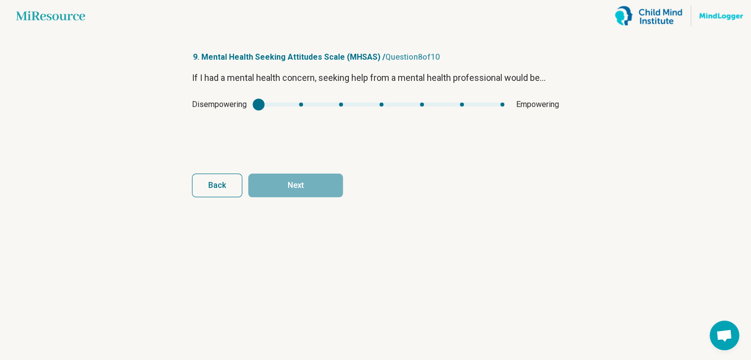
click at [431, 101] on div "Disempowering Empowering" at bounding box center [375, 105] width 367 height 12
type input "*"
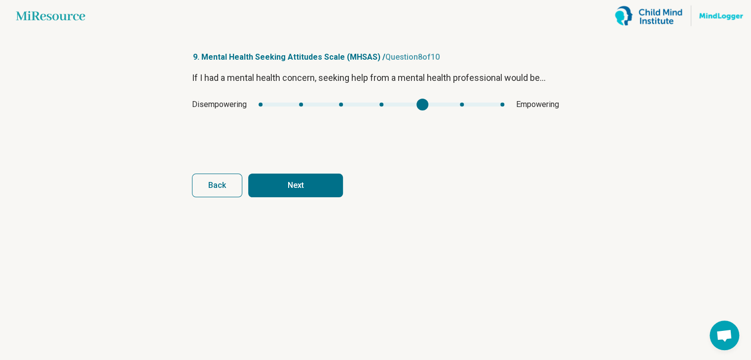
click at [424, 105] on div "mhsas7" at bounding box center [382, 105] width 246 height 4
click at [316, 180] on button "Next" at bounding box center [295, 186] width 95 height 24
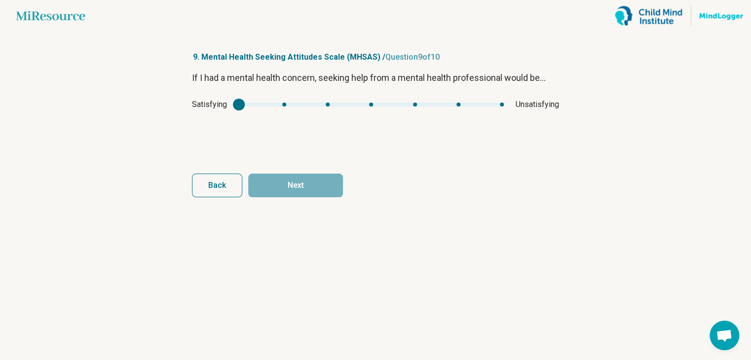
click at [370, 100] on div "Satisfying Unsatisfying" at bounding box center [375, 105] width 367 height 12
click at [370, 101] on div "Satisfying Unsatisfying" at bounding box center [375, 105] width 367 height 12
type input "*"
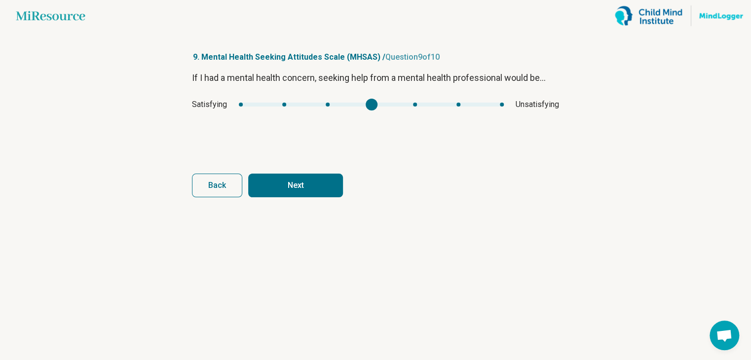
click at [369, 104] on div "mhsas8" at bounding box center [371, 105] width 265 height 4
click at [321, 185] on button "Next" at bounding box center [295, 186] width 95 height 24
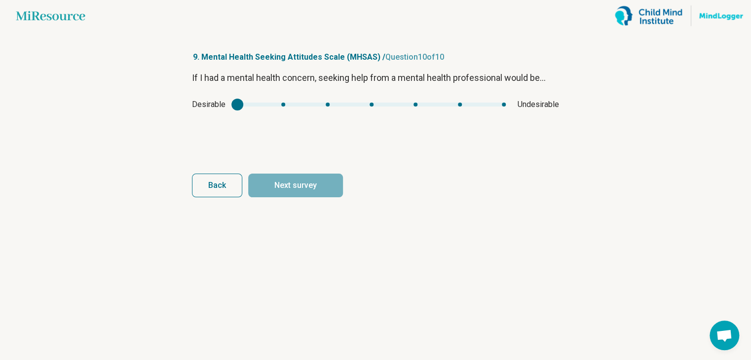
click at [314, 110] on div "Desirable Undesirable" at bounding box center [375, 105] width 367 height 12
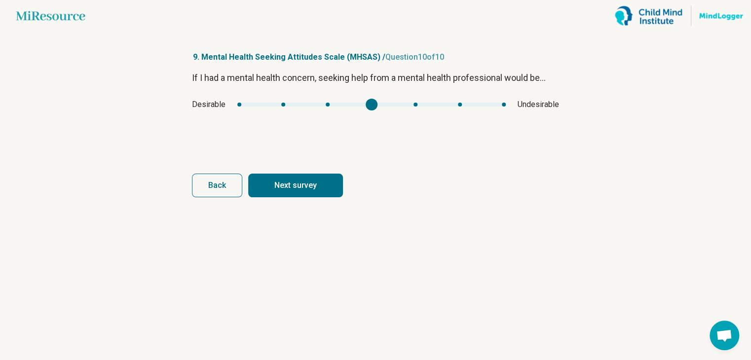
click at [371, 103] on div "mhsas9" at bounding box center [371, 105] width 269 height 4
click at [320, 184] on button "Next survey" at bounding box center [295, 186] width 95 height 24
type input "*"
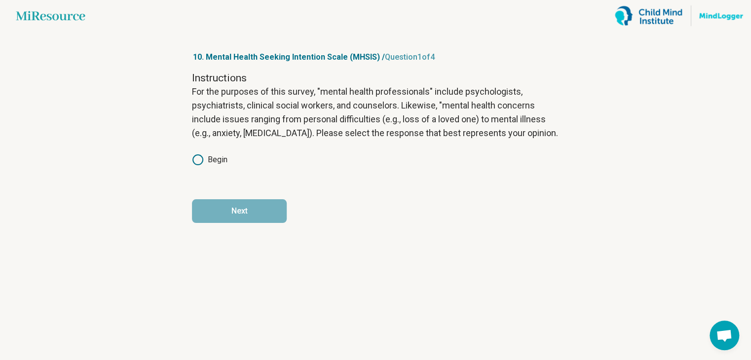
click at [201, 161] on icon at bounding box center [198, 160] width 12 height 12
click at [241, 223] on article "10. Mental Health Seeking Intention Scale (MHSIS) / Question 1 of 4 Instruction…" at bounding box center [375, 196] width 399 height 329
click at [248, 217] on button "Next" at bounding box center [239, 211] width 95 height 24
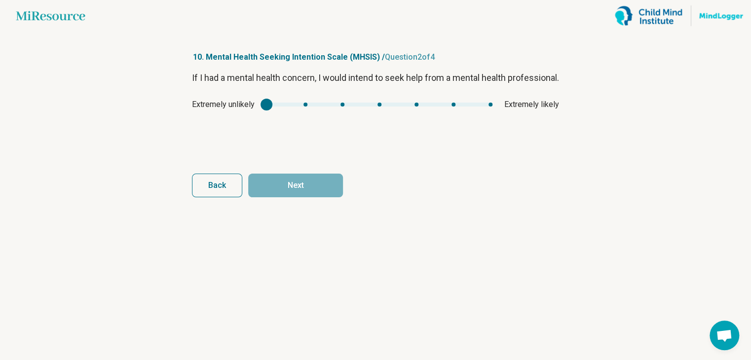
click at [265, 111] on div "mhsis1" at bounding box center [267, 105] width 12 height 12
type input "*"
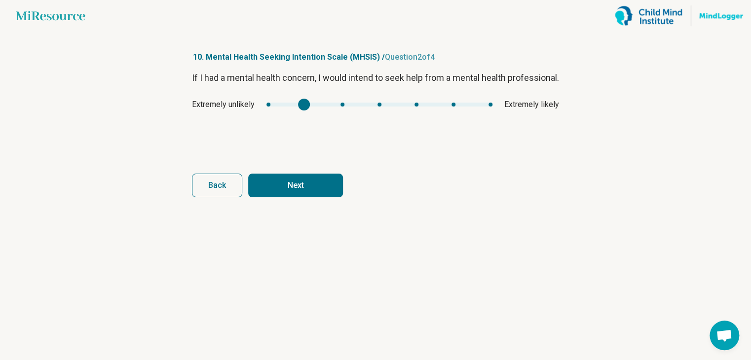
click at [285, 107] on div "mhsis1" at bounding box center [380, 105] width 226 height 4
click at [296, 186] on button "Next" at bounding box center [295, 186] width 95 height 24
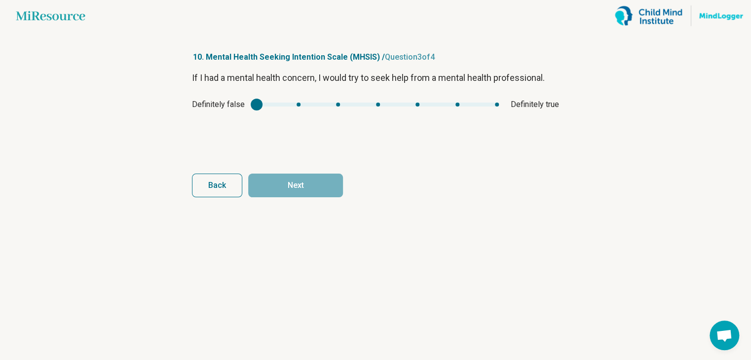
click at [478, 107] on div "Definitely false Definitely true" at bounding box center [375, 105] width 367 height 12
click at [494, 101] on div "Definitely false Definitely true" at bounding box center [375, 105] width 367 height 12
type input "*"
click at [491, 105] on div "mhsis2" at bounding box center [378, 105] width 242 height 4
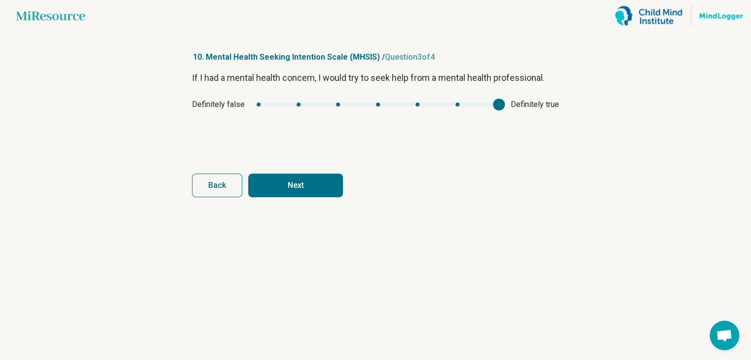
click at [309, 186] on button "Next" at bounding box center [295, 186] width 95 height 24
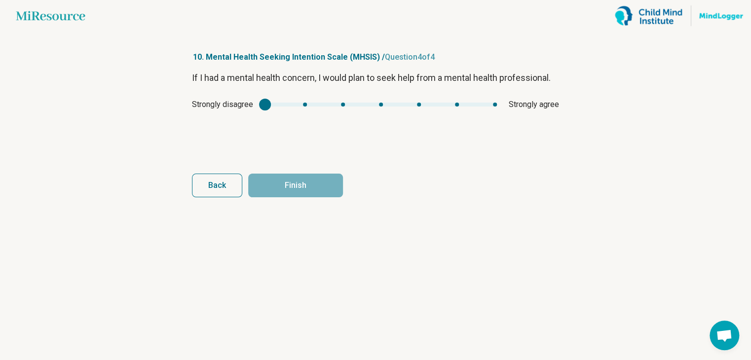
click at [492, 104] on div "mhsis3" at bounding box center [381, 105] width 232 height 4
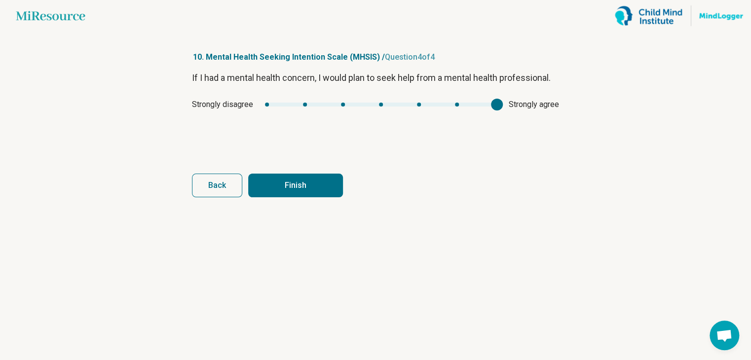
click at [280, 191] on button "Finish" at bounding box center [295, 186] width 95 height 24
type input "*"
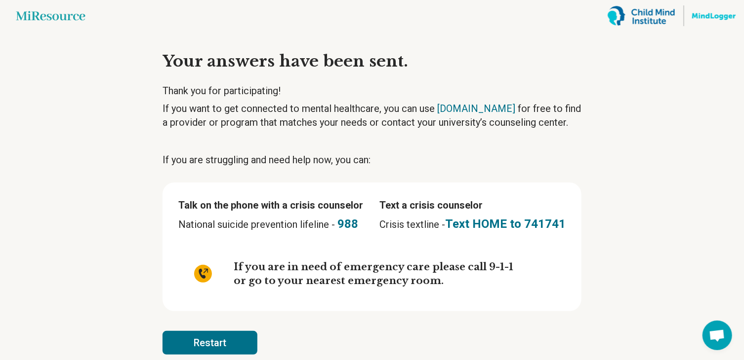
scroll to position [14, 0]
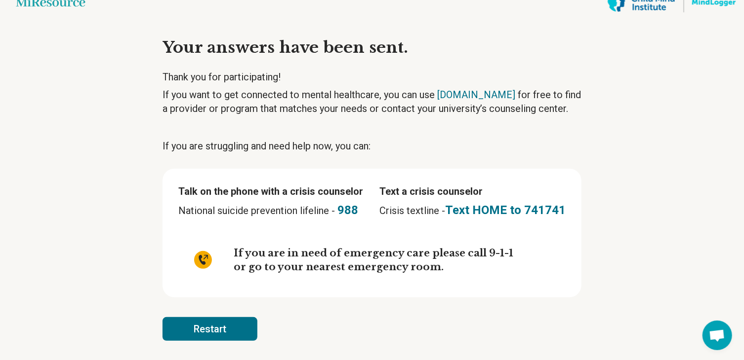
click at [647, 269] on main "Miresource logo Your answers have been sent. Thank you for participating! If yo…" at bounding box center [372, 173] width 744 height 375
